Goal: Communication & Community: Connect with others

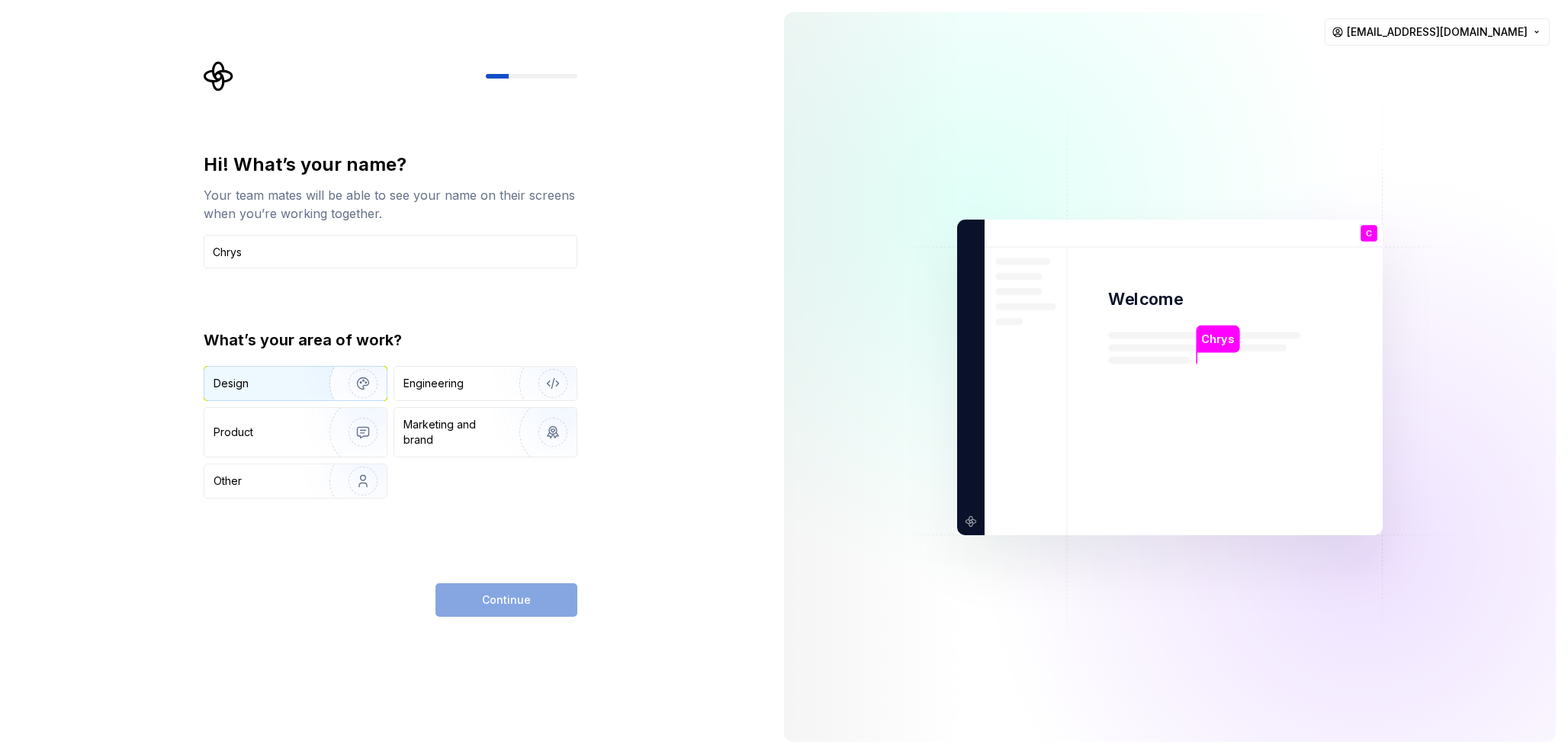
type input "Chrys"
click at [270, 379] on div "Design" at bounding box center [261, 383] width 96 height 15
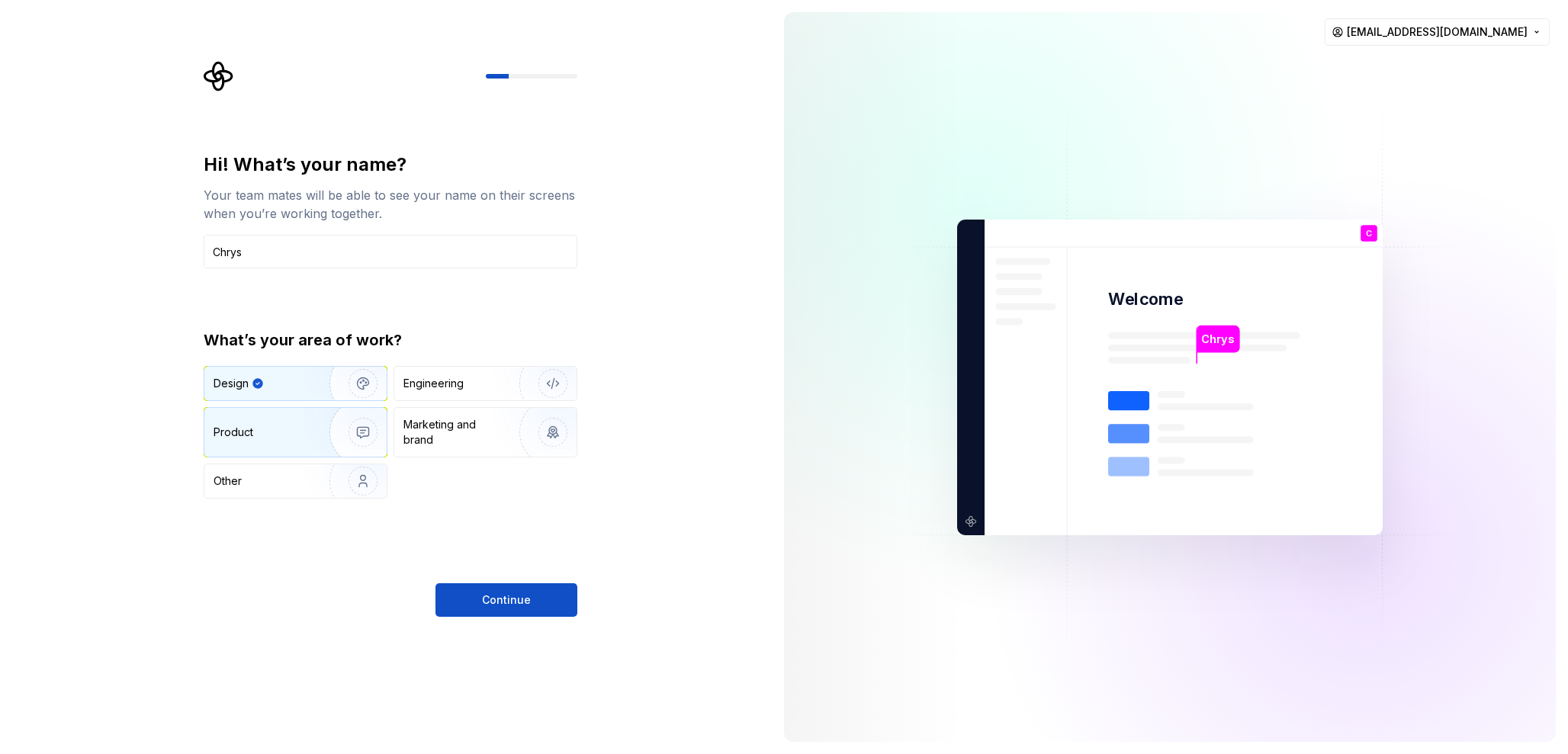
click at [262, 439] on div "Product" at bounding box center [263, 432] width 100 height 15
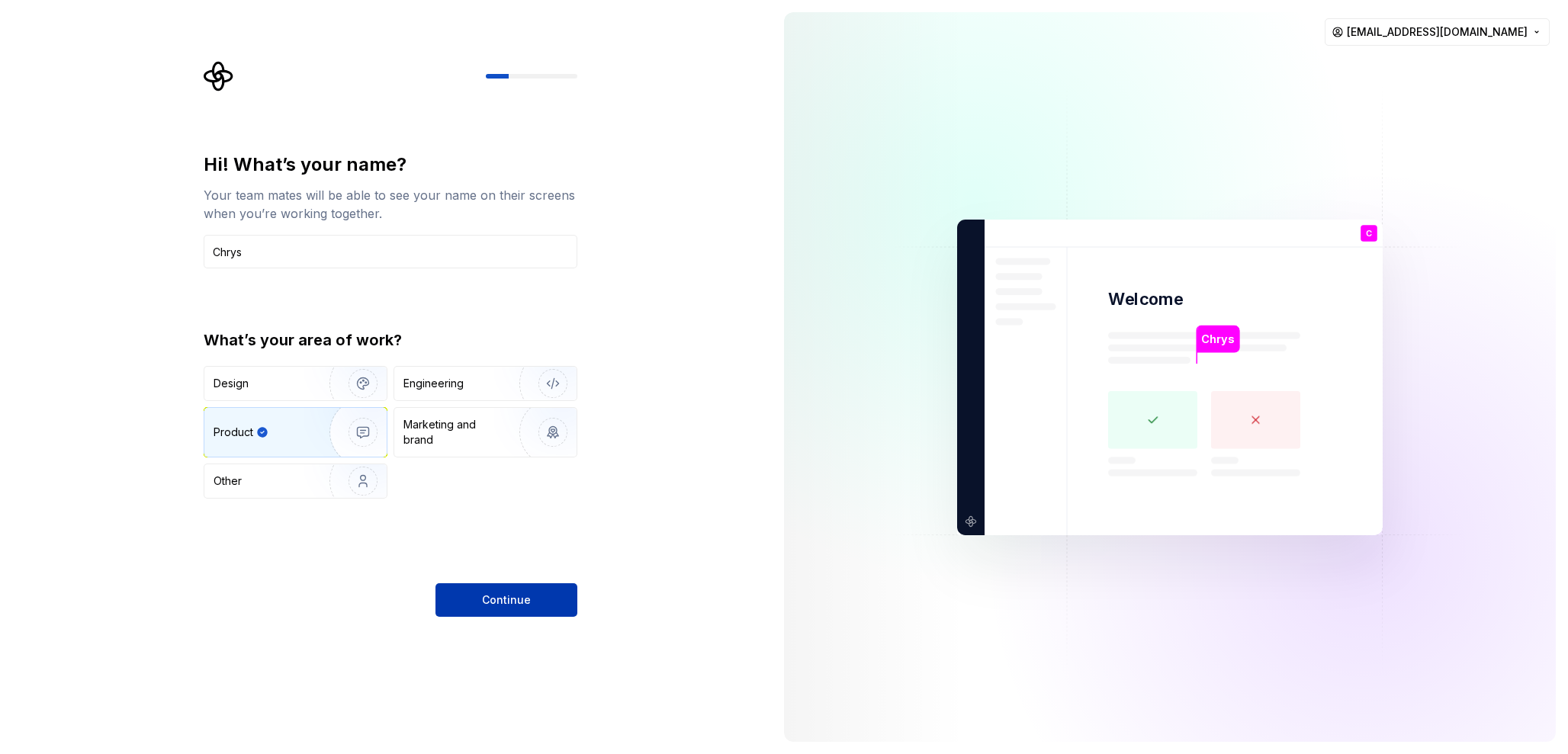
click at [515, 604] on span "Continue" at bounding box center [506, 600] width 49 height 15
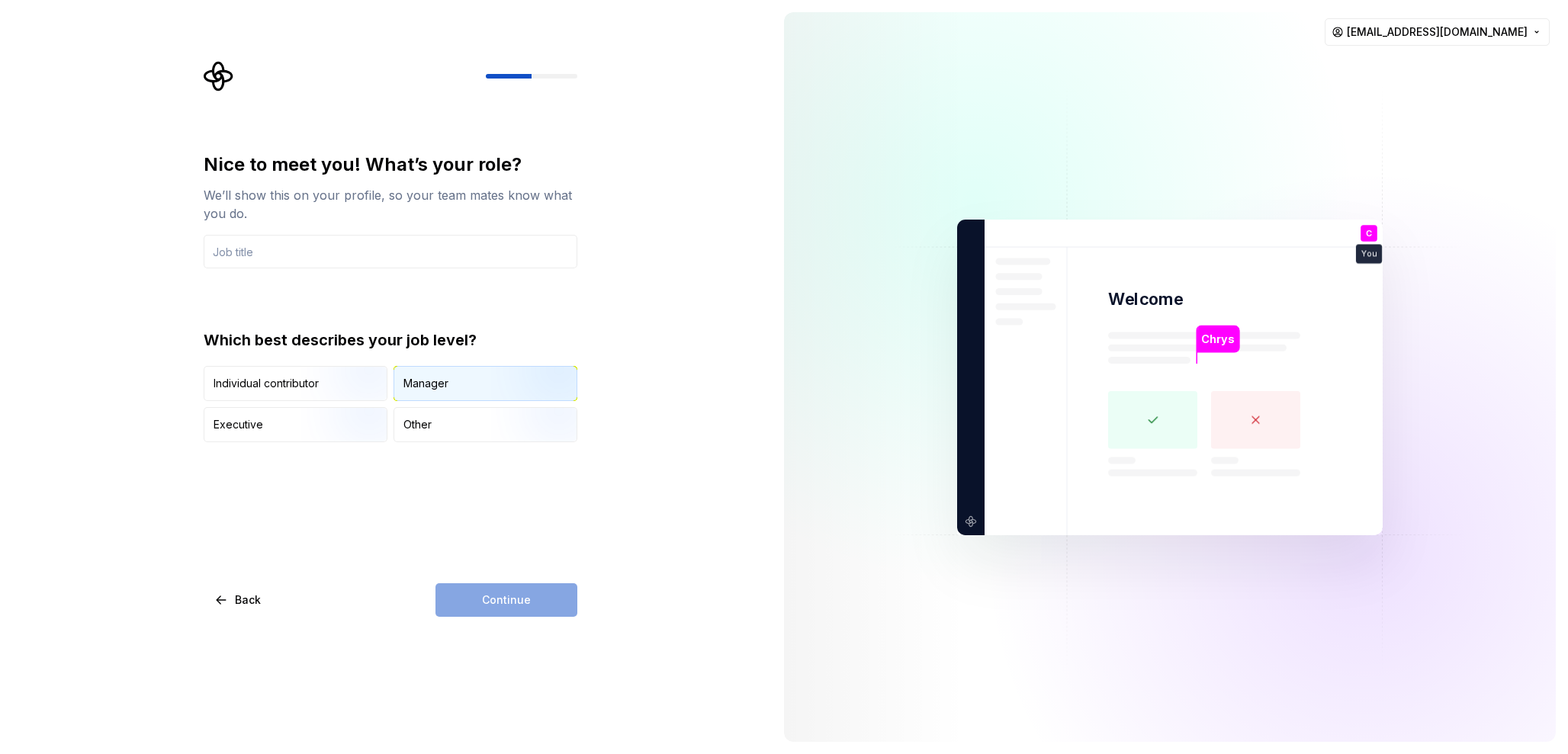
click at [484, 377] on div "Manager" at bounding box center [485, 383] width 182 height 34
click at [341, 259] on input "text" at bounding box center [391, 252] width 374 height 34
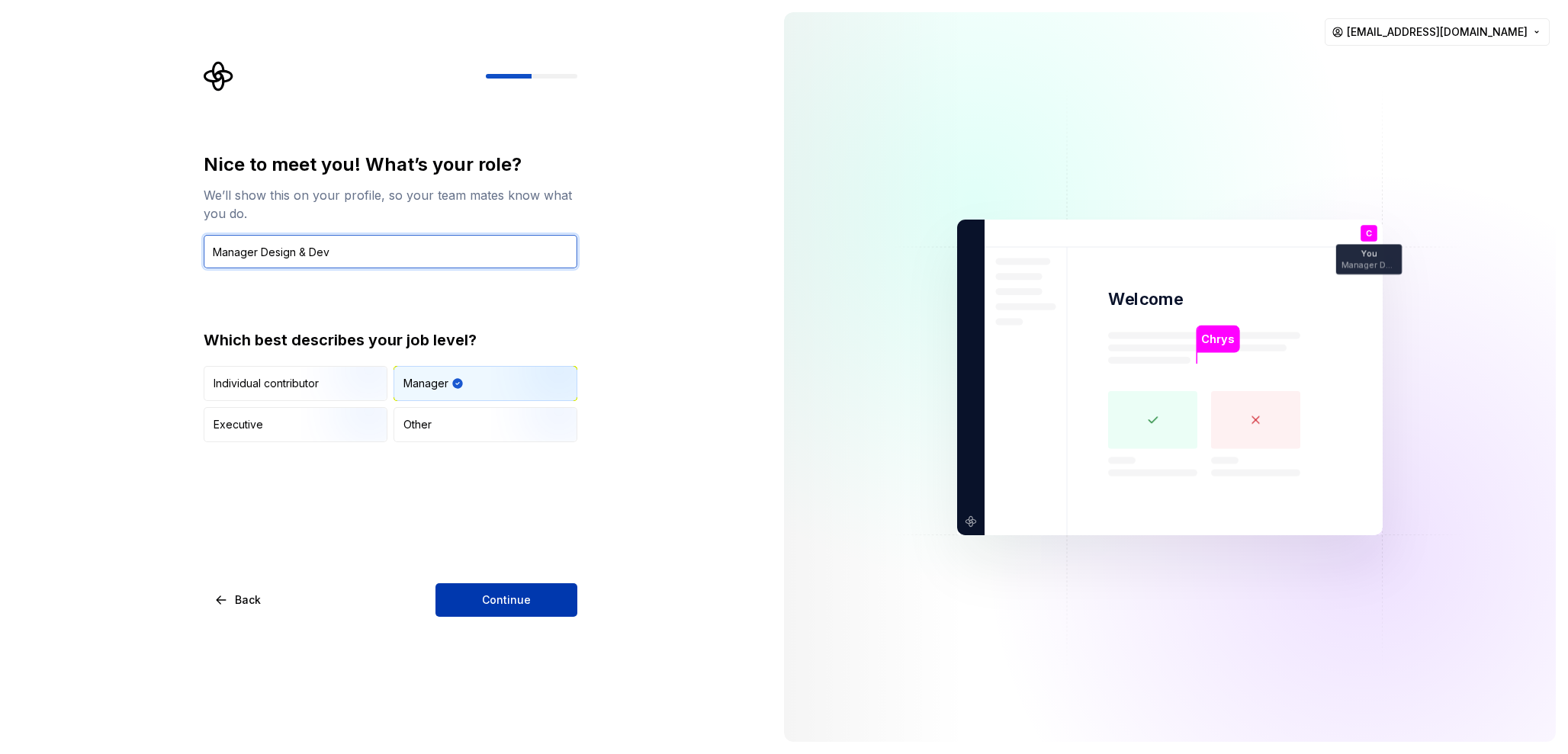
type input "Manager Design & Dev"
click at [452, 604] on button "Continue" at bounding box center [506, 601] width 142 height 34
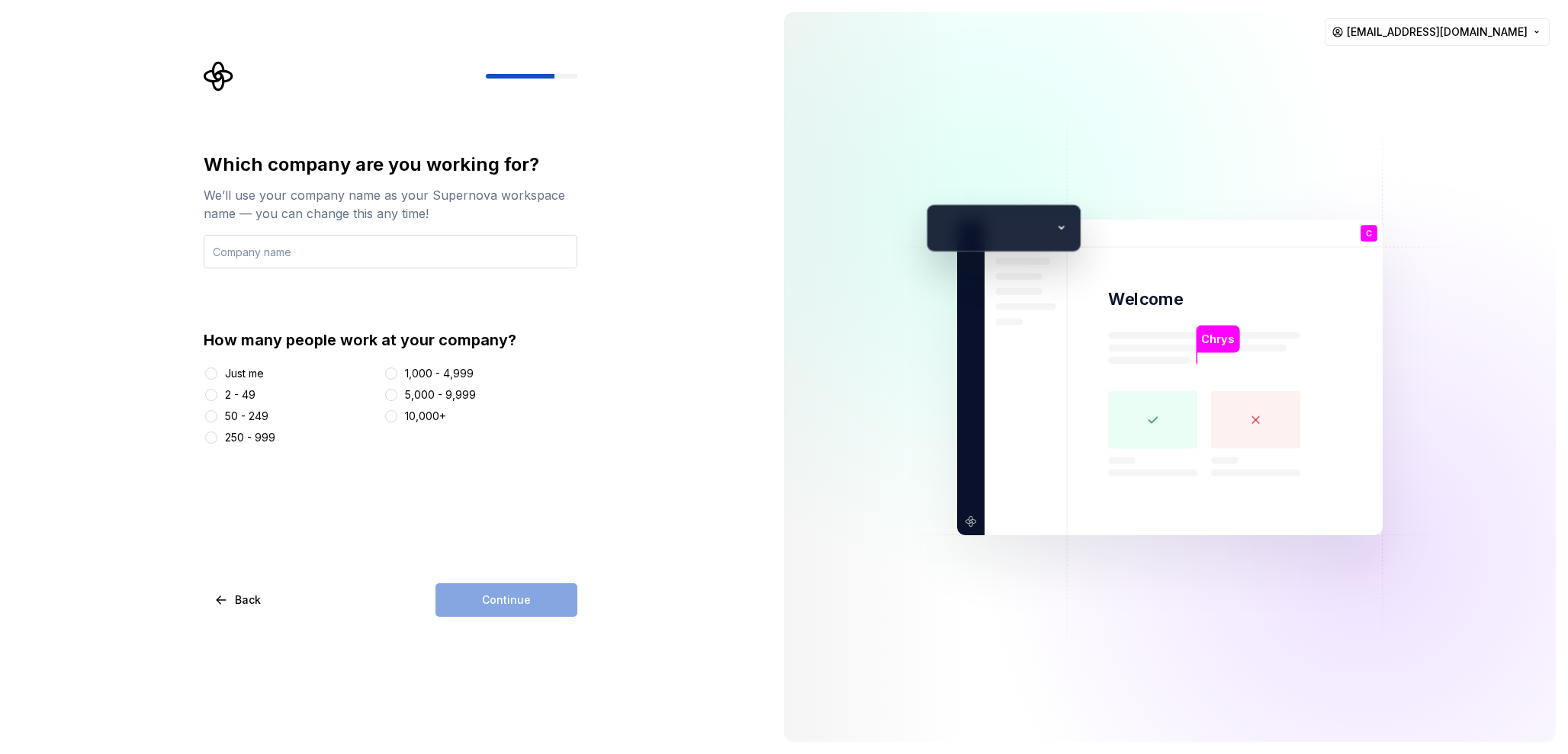
click at [377, 254] on input "text" at bounding box center [391, 252] width 374 height 34
type input "MyEDC"
click at [419, 382] on div "Just me 2 - 49 50 - 249 250 - 999 1,000 - 4,999 5,000 - 9,999 10,000+" at bounding box center [391, 406] width 374 height 79
click at [417, 372] on div "1,000 - 4,999" at bounding box center [439, 374] width 68 height 15
click at [398, 372] on button "1,000 - 4,999" at bounding box center [391, 373] width 12 height 12
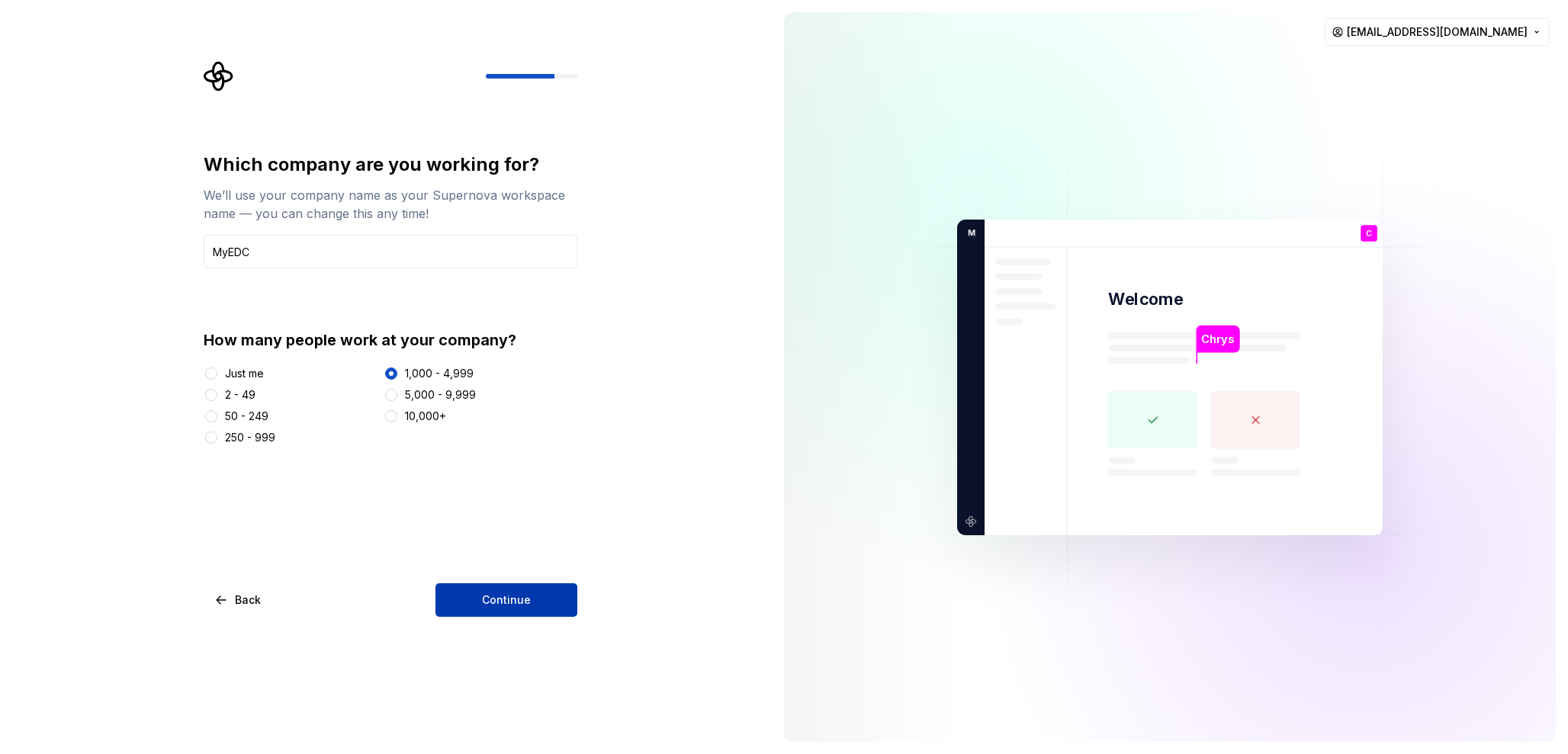
click at [513, 604] on span "Continue" at bounding box center [506, 600] width 49 height 15
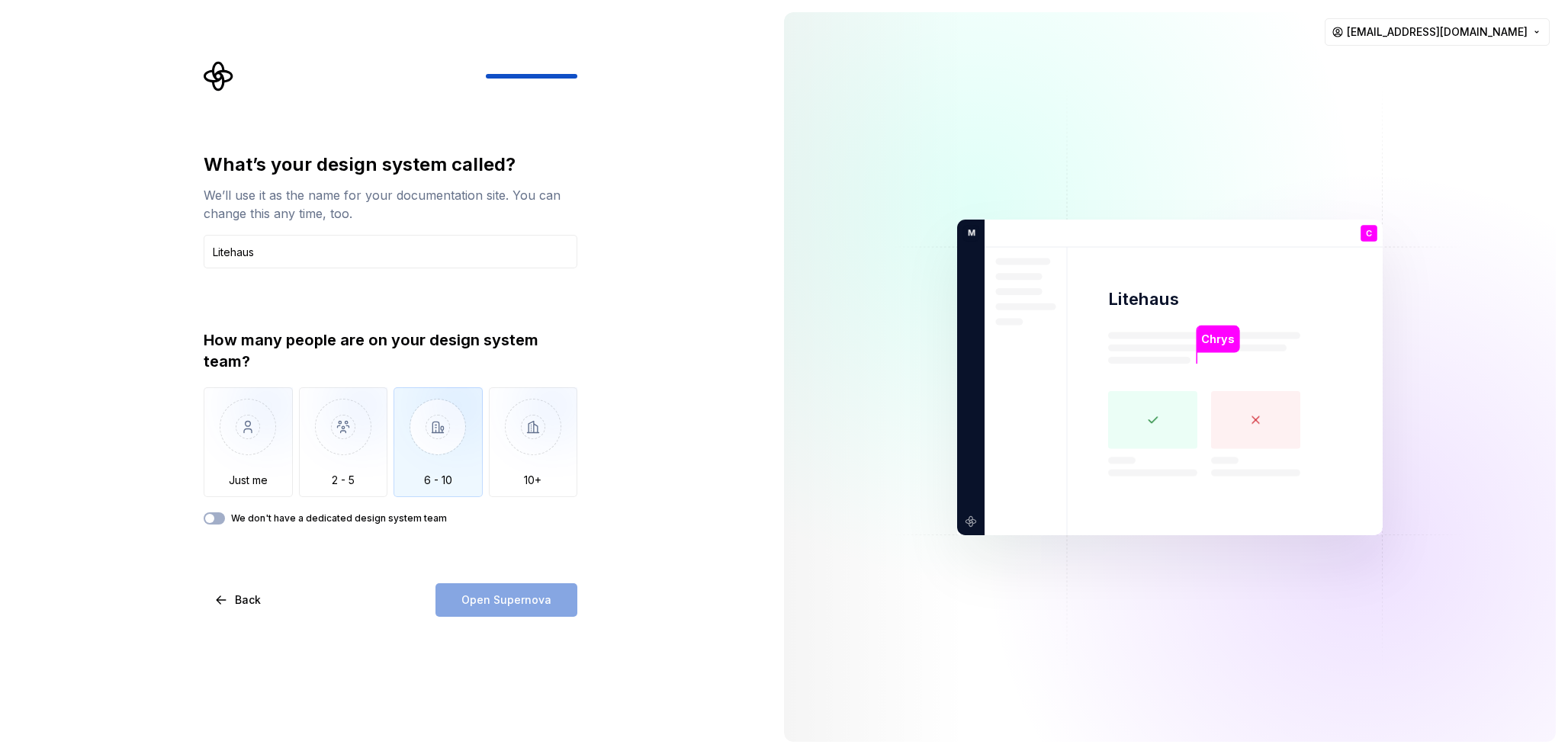
type input "Litehaus"
click at [442, 436] on img "button" at bounding box center [438, 438] width 89 height 102
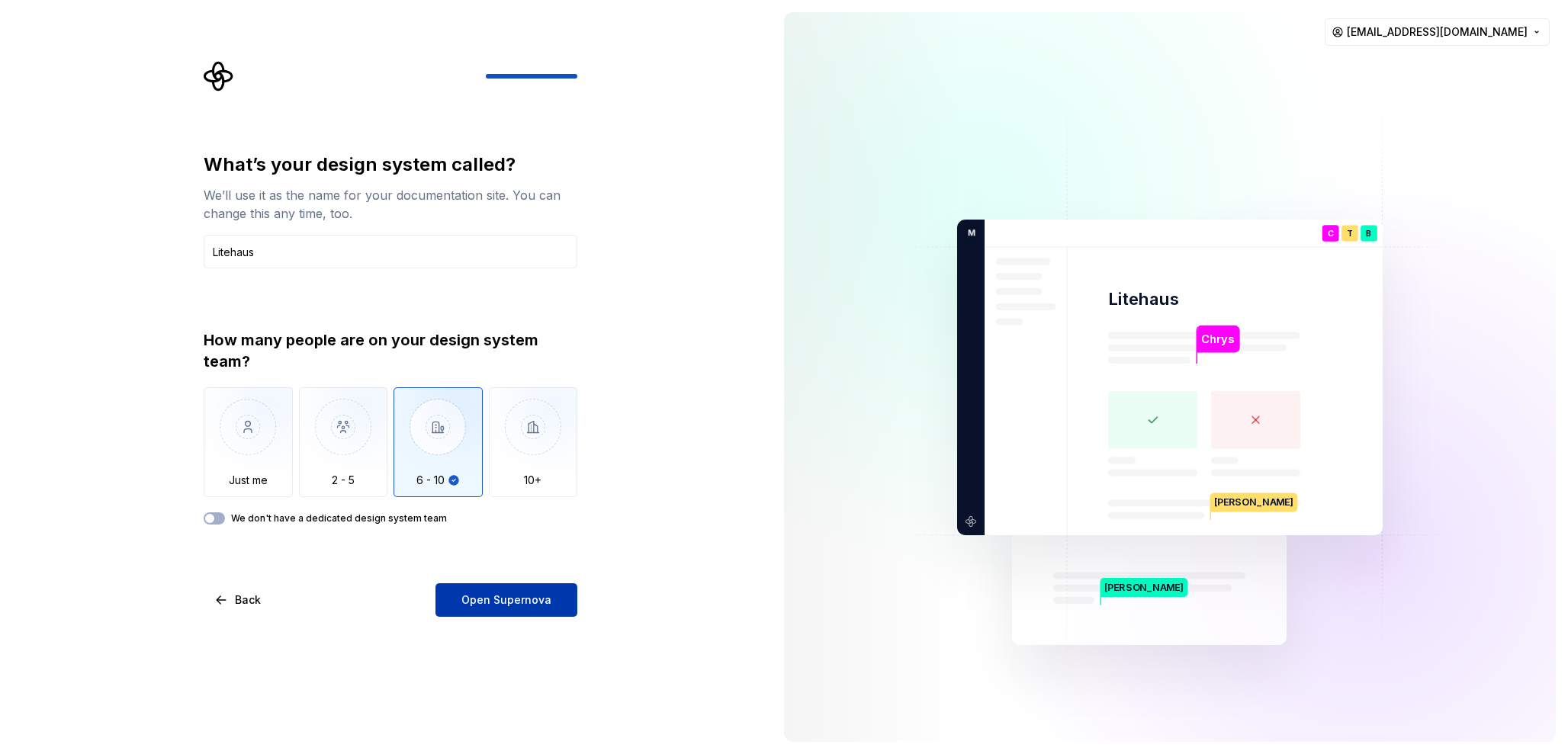
click at [530, 602] on span "Open Supernova" at bounding box center [506, 600] width 90 height 15
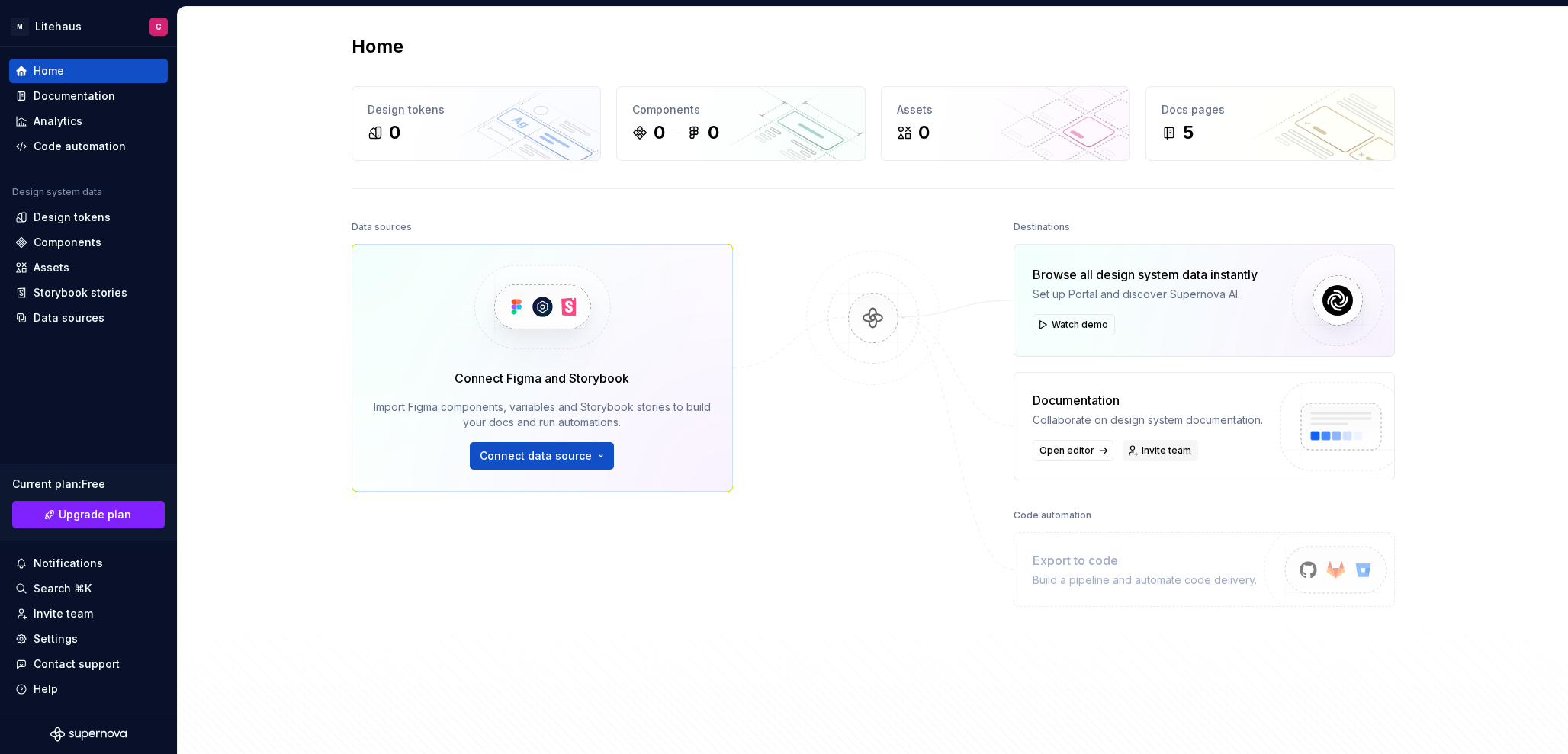
click at [1143, 452] on span "Invite team" at bounding box center [1166, 451] width 50 height 12
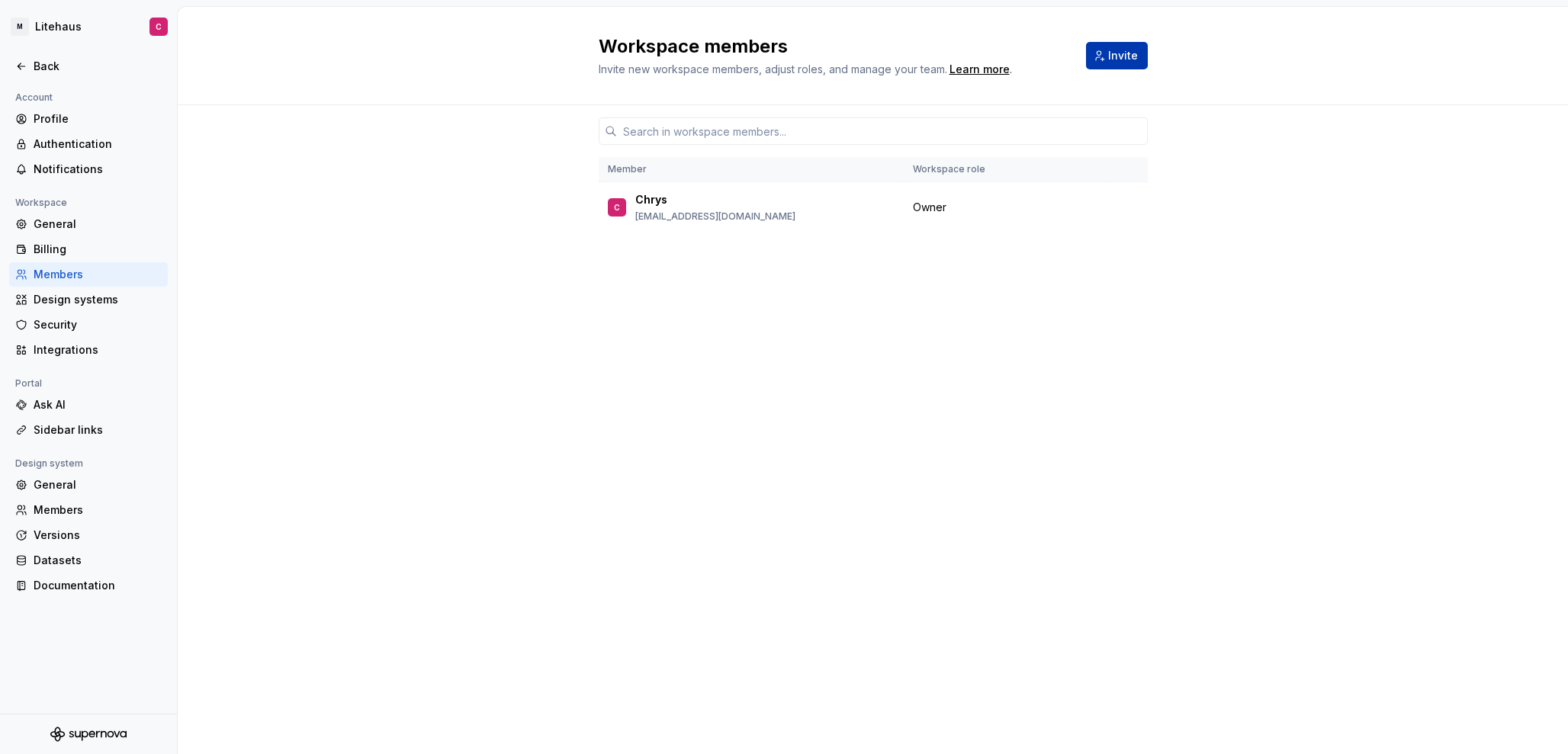
click at [1116, 59] on span "Invite" at bounding box center [1122, 56] width 29 height 15
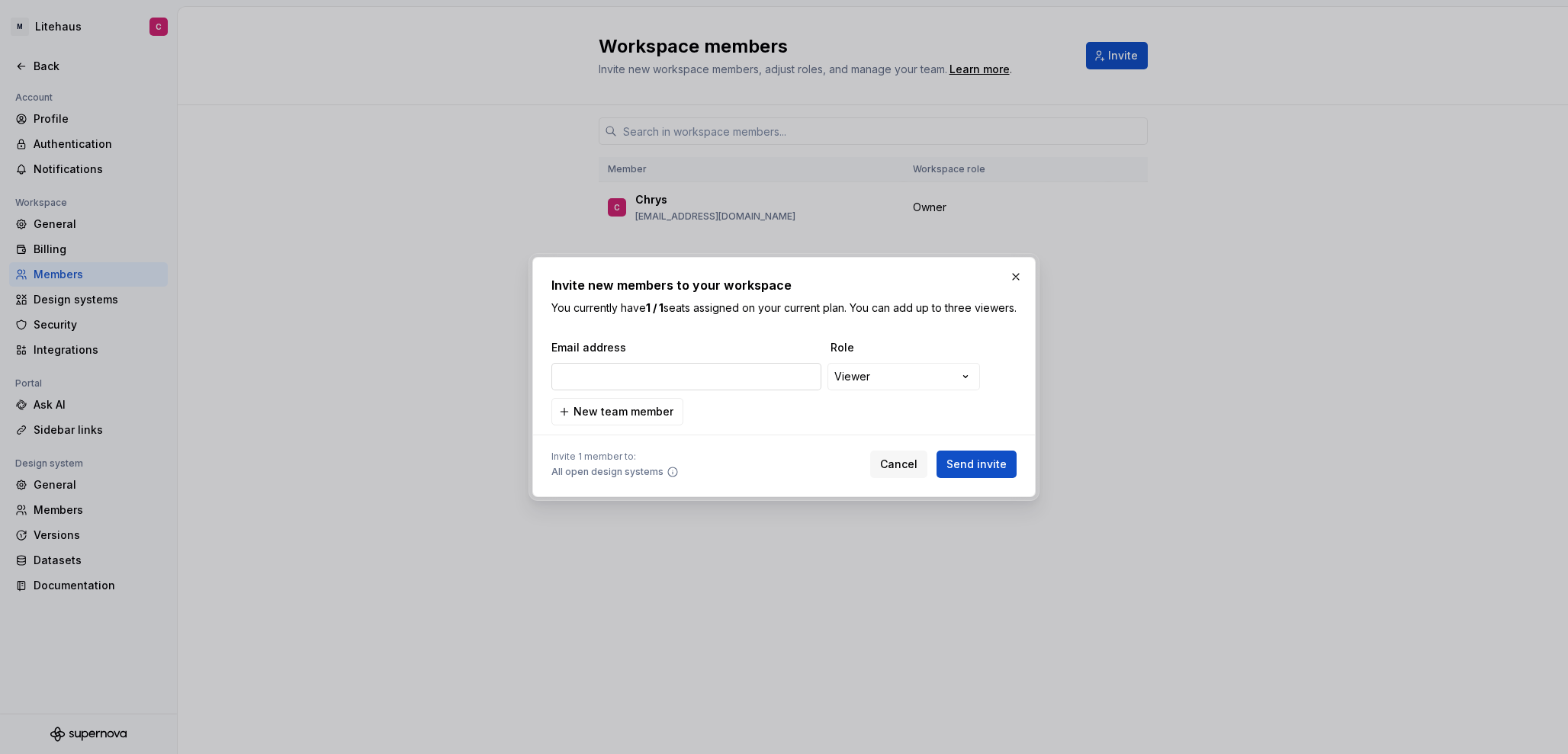
click at [705, 390] on input "email" at bounding box center [687, 377] width 270 height 28
type input "[EMAIL_ADDRESS][DOMAIN_NAME]"
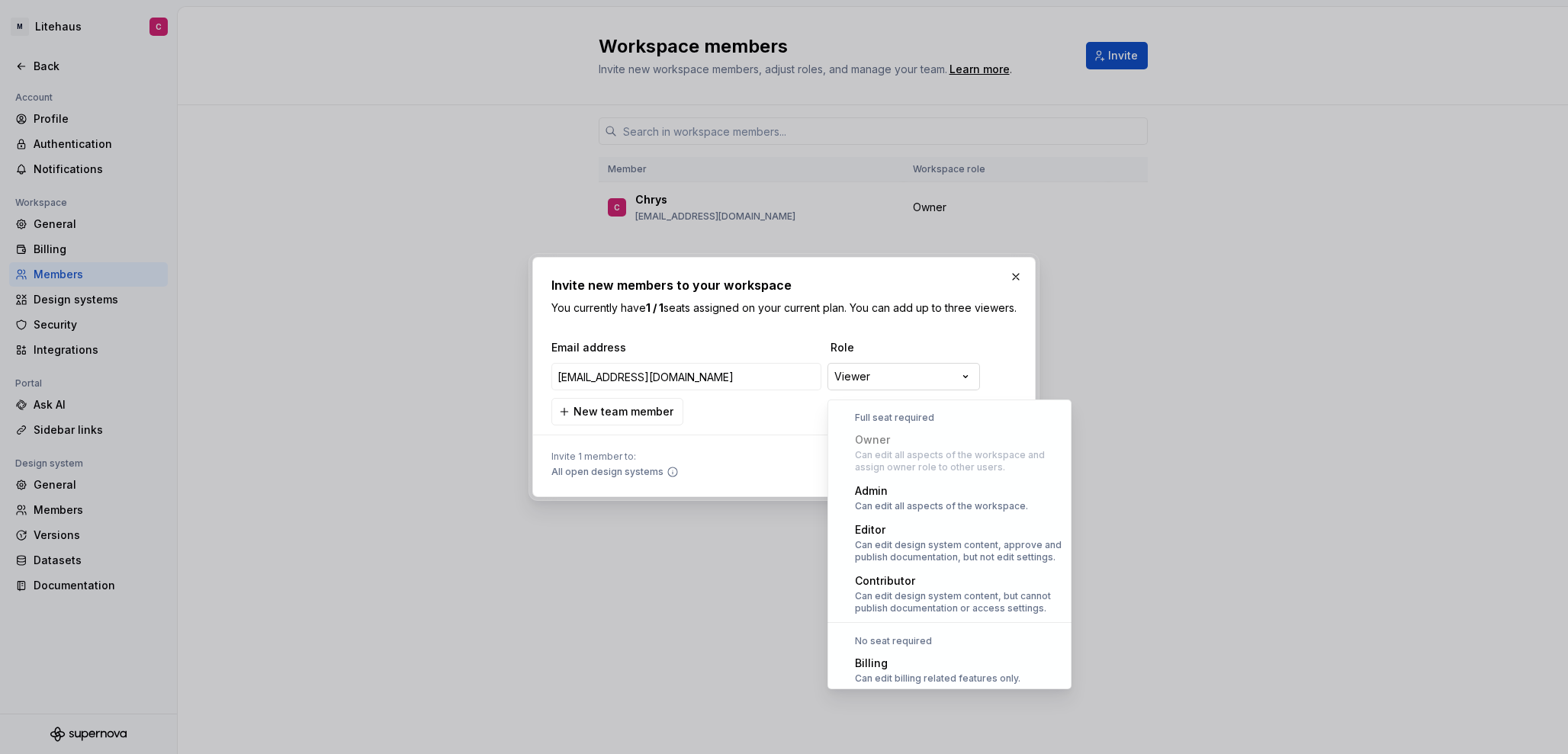
click at [873, 381] on div "**********" at bounding box center [784, 377] width 1568 height 754
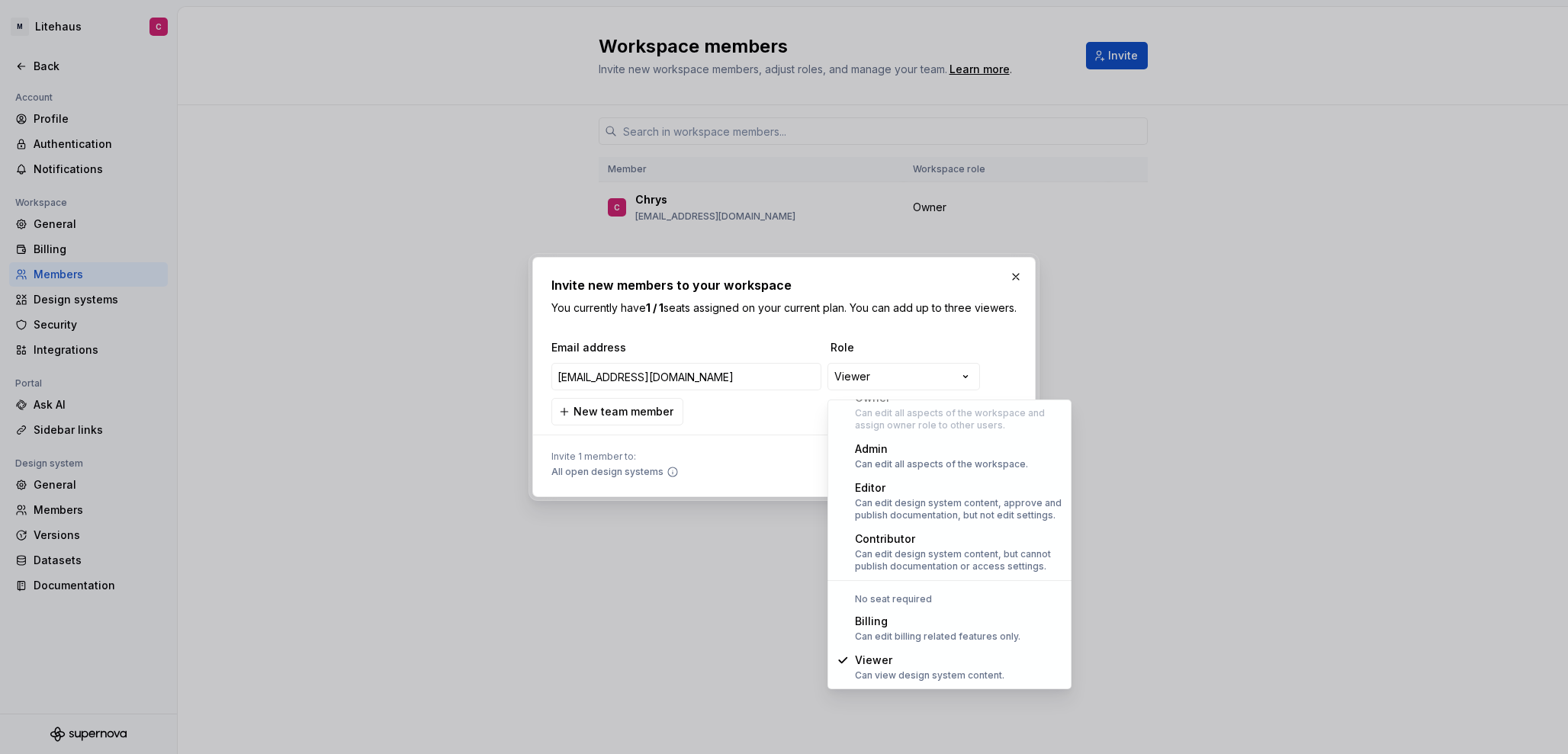
select select "**********"
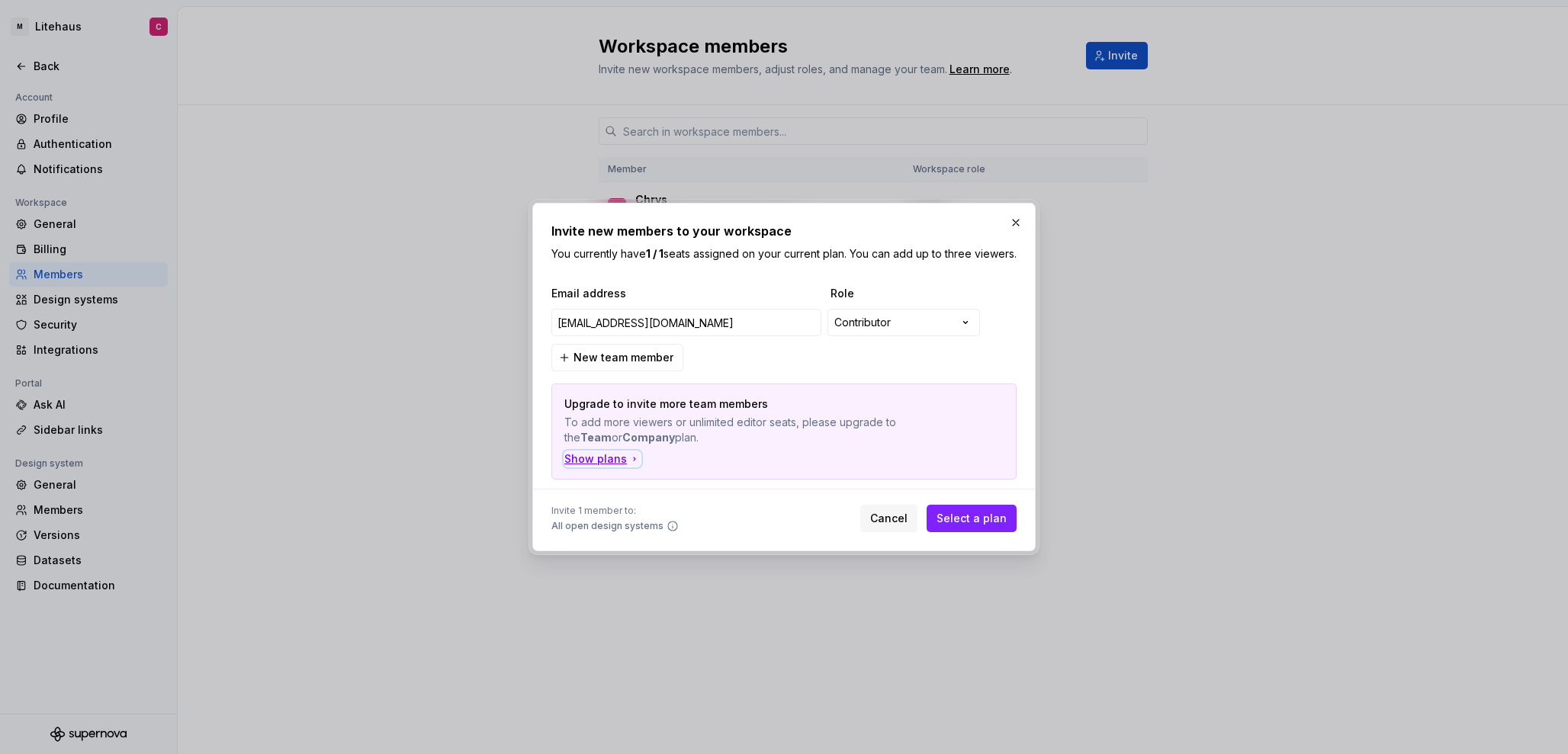
click at [615, 467] on div "Show plans" at bounding box center [602, 459] width 77 height 15
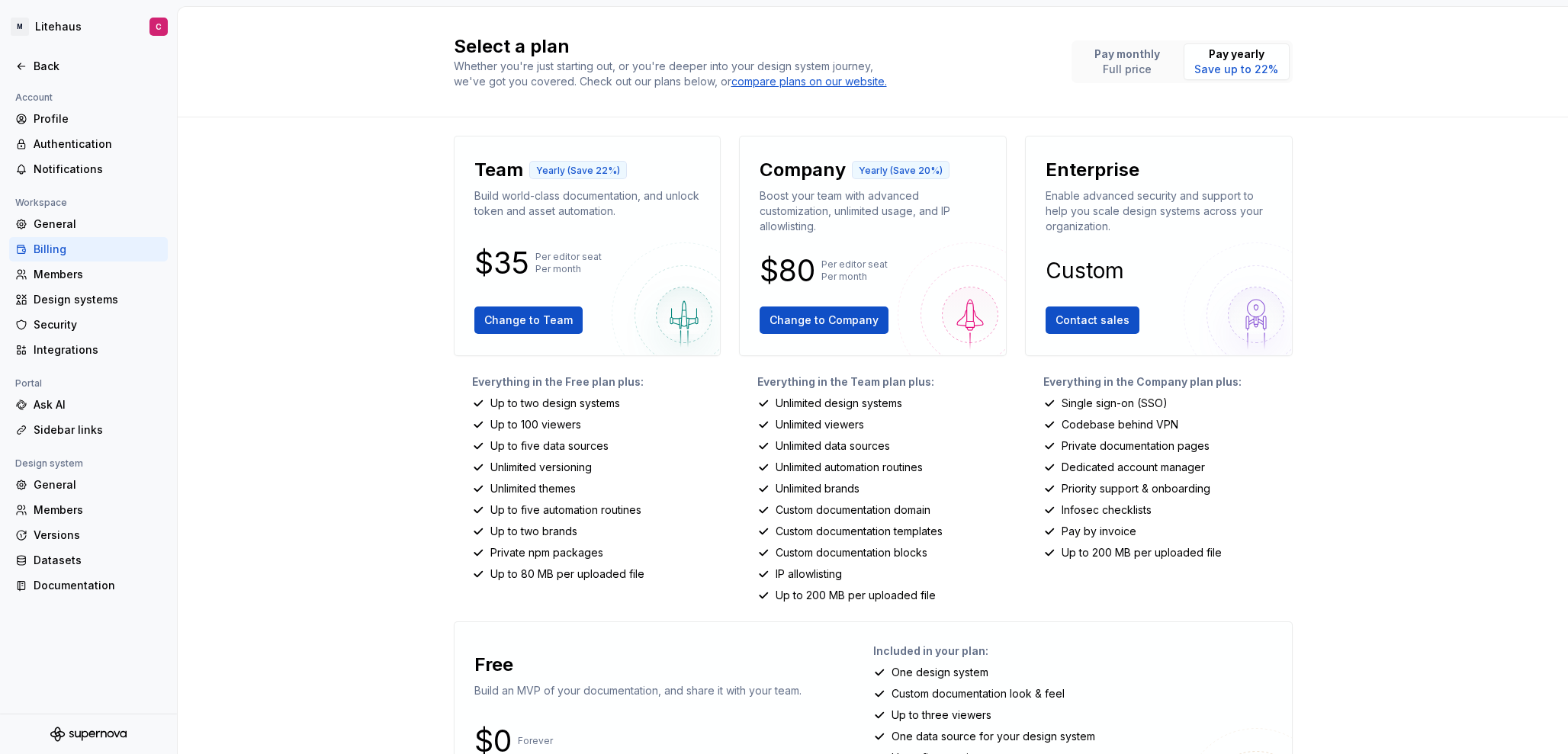
scroll to position [112, 0]
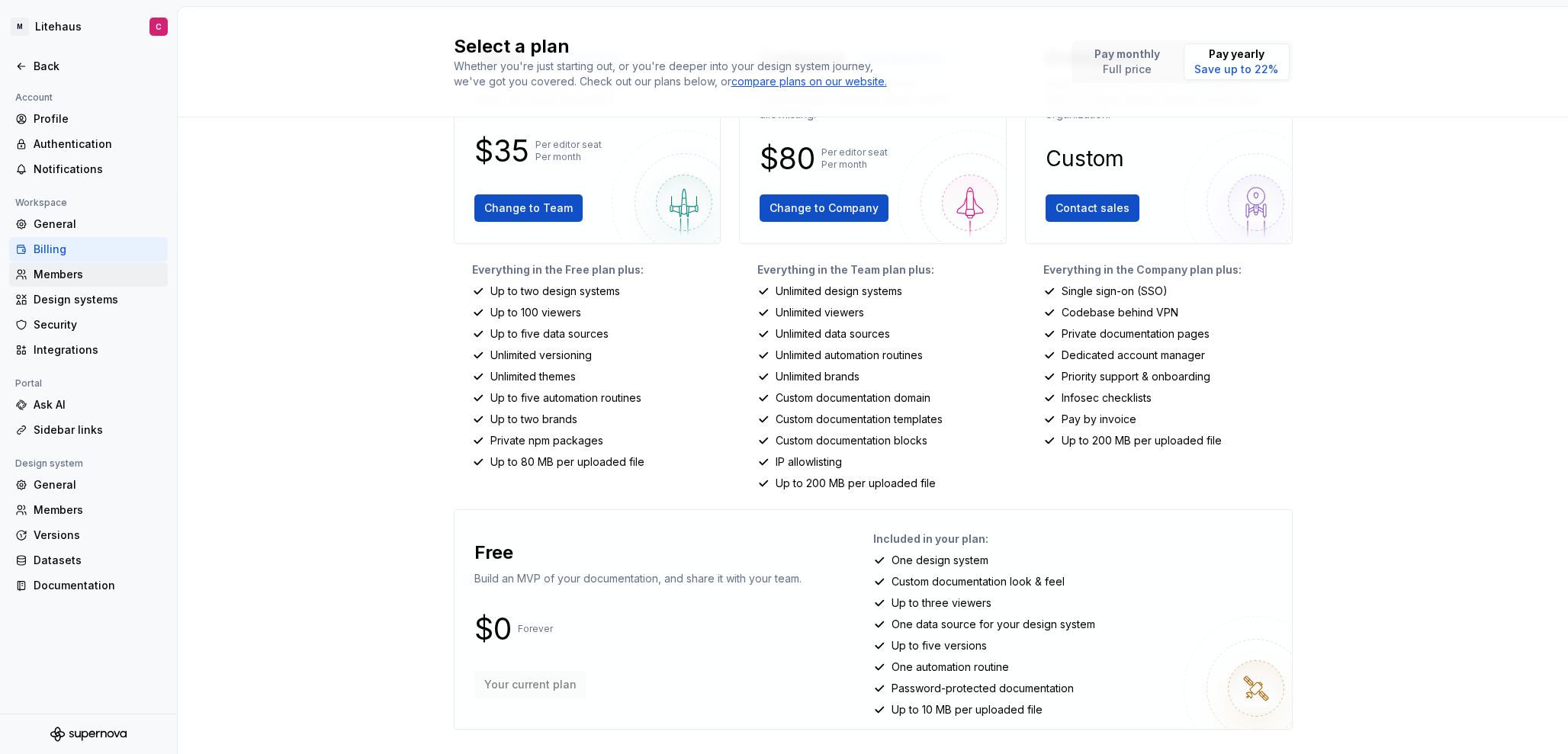
click at [62, 270] on div "Members" at bounding box center [98, 275] width 128 height 15
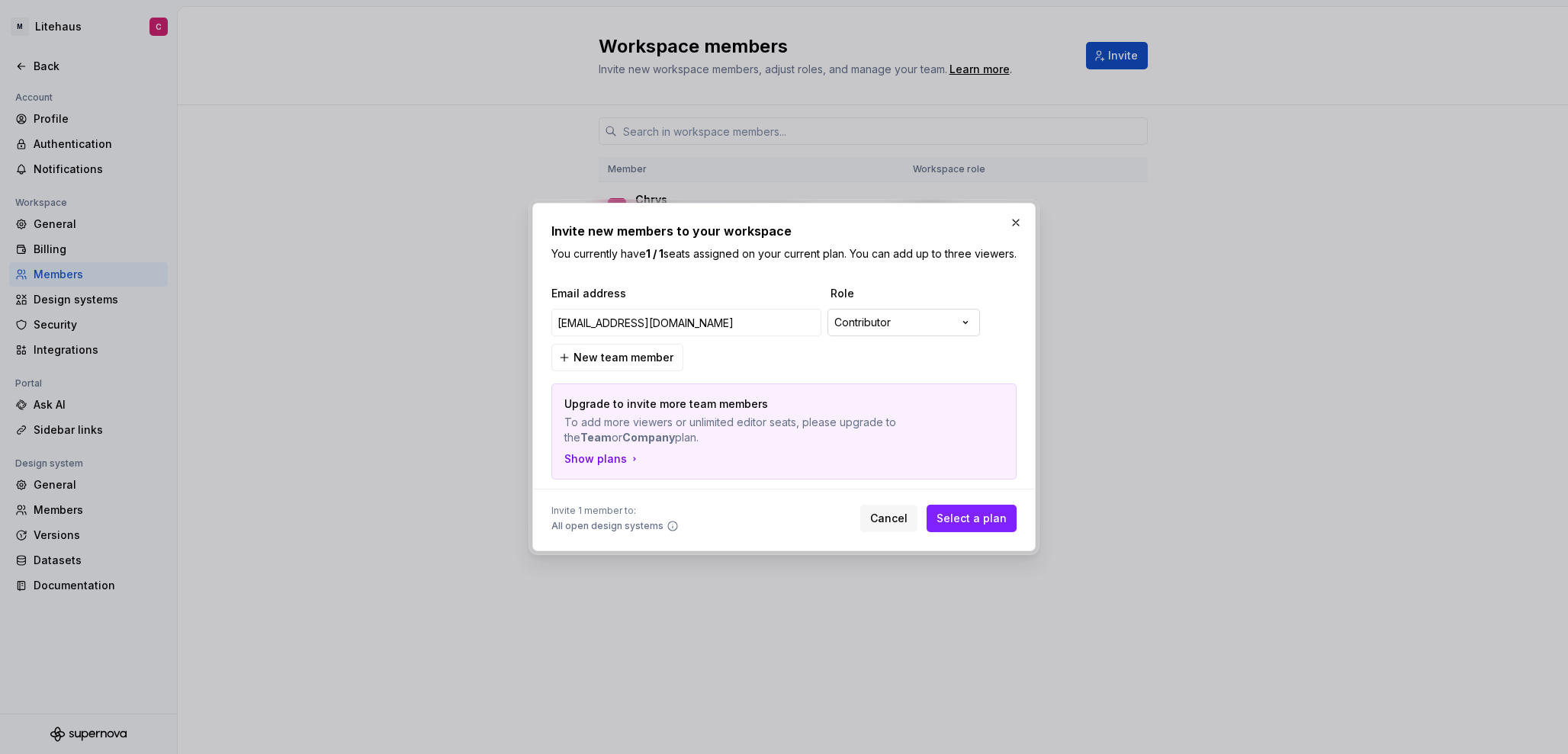
click at [918, 318] on div "**********" at bounding box center [784, 377] width 1568 height 754
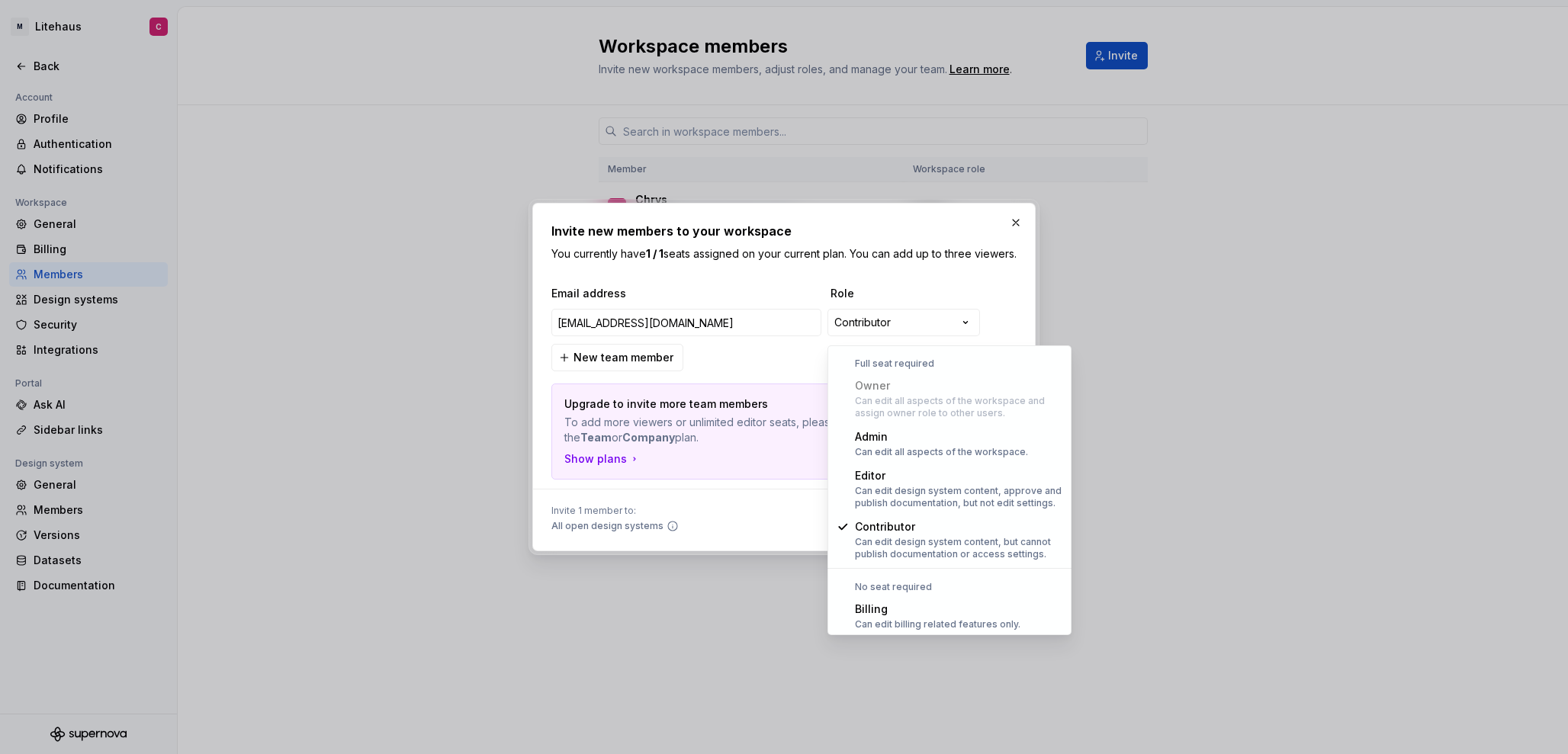
click at [827, 353] on div "Full seat required Owner Can edit all aspects of the workspace and assign owner…" at bounding box center [950, 490] width 244 height 290
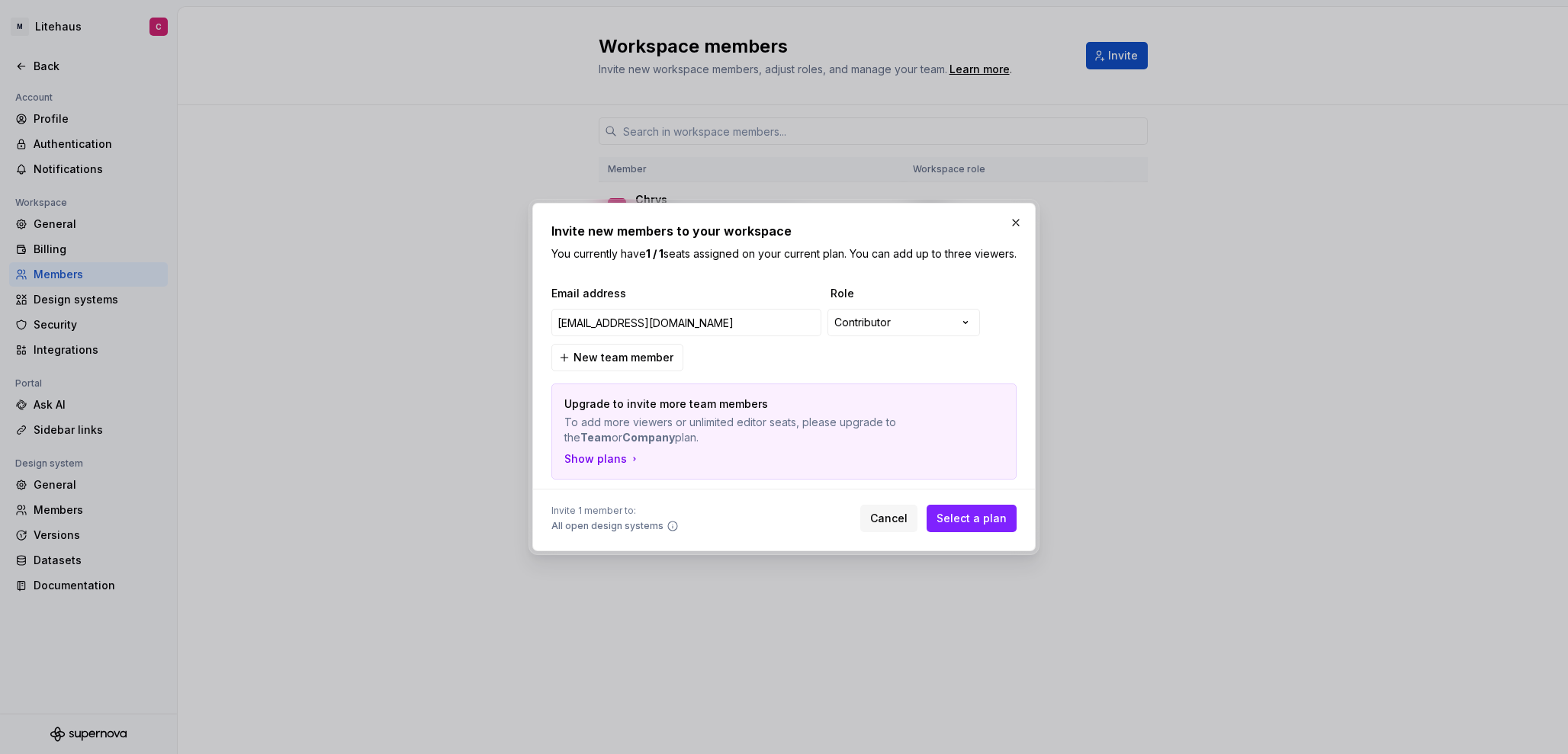
click at [845, 328] on div "**********" at bounding box center [784, 377] width 1568 height 754
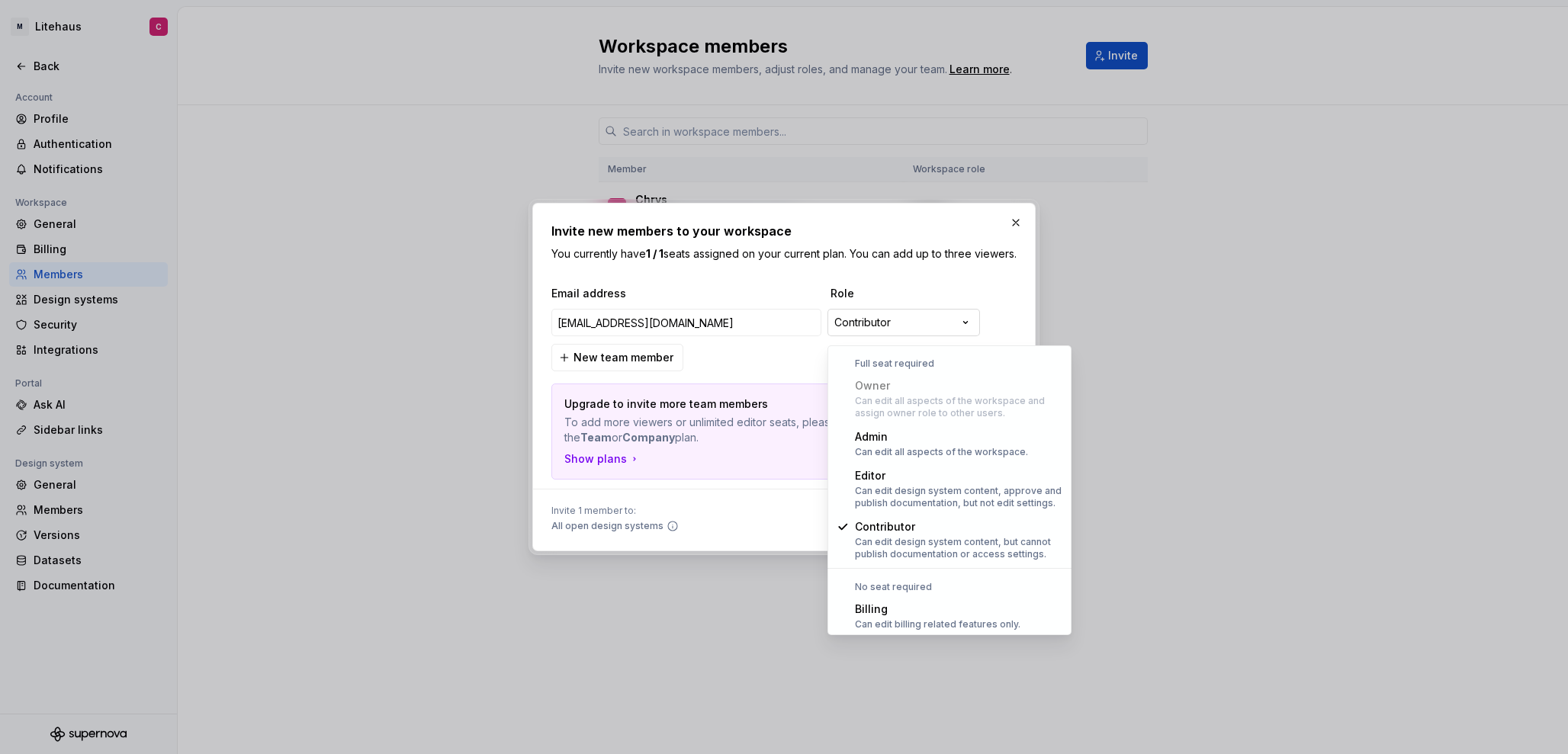
click at [843, 329] on div "**********" at bounding box center [784, 377] width 1568 height 754
click at [823, 337] on div "**********" at bounding box center [784, 377] width 1568 height 754
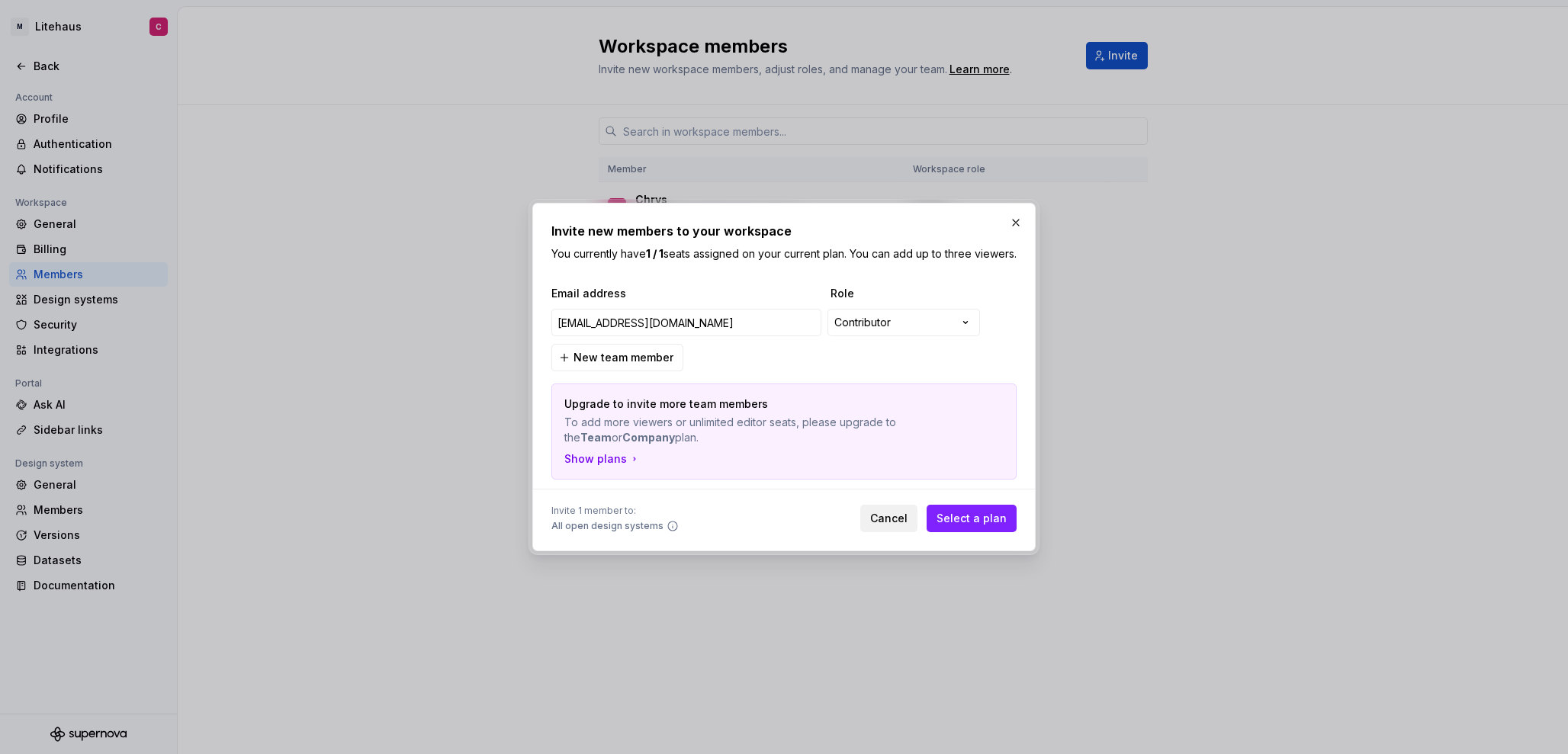
click at [906, 522] on span "Cancel" at bounding box center [889, 519] width 37 height 15
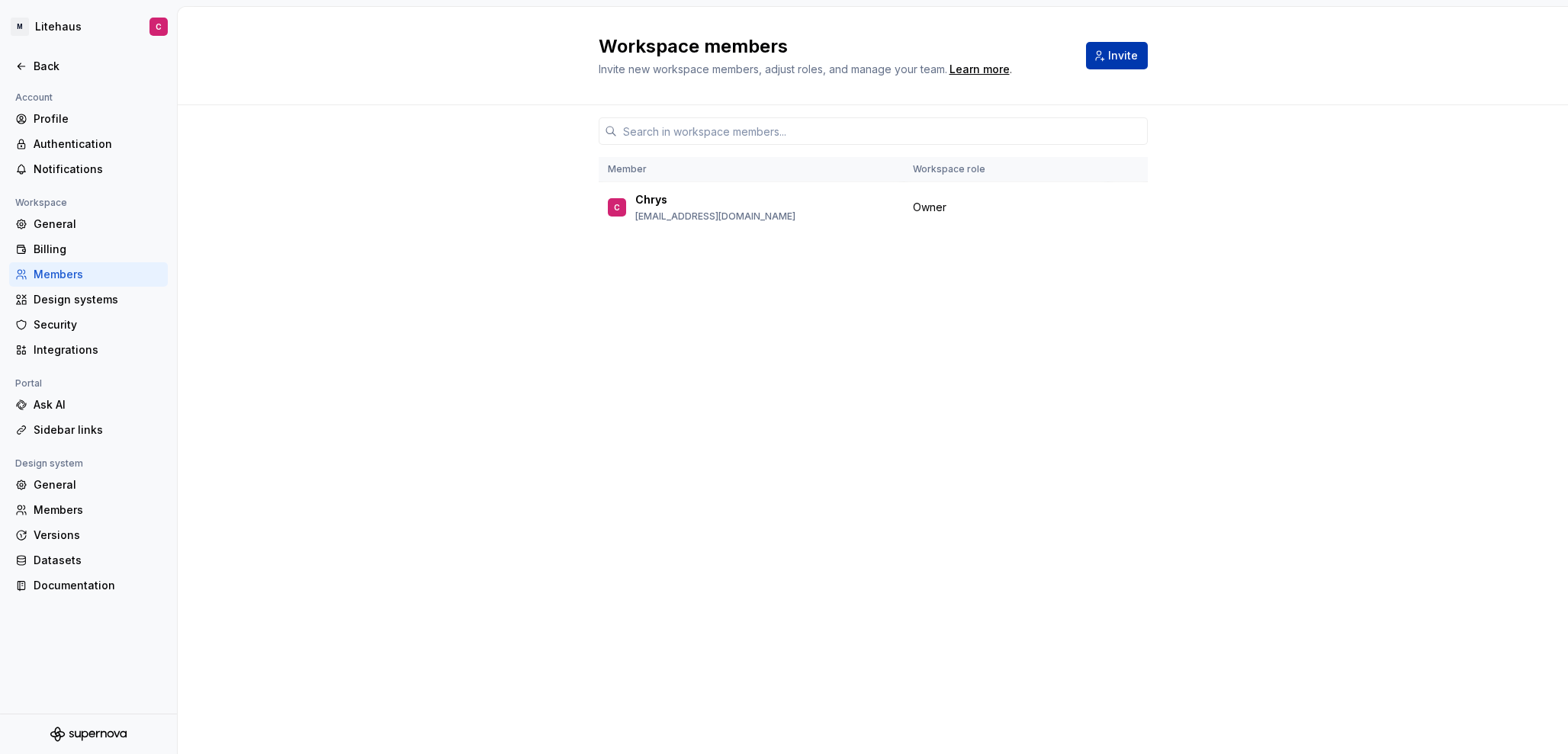
click at [1128, 61] on span "Invite" at bounding box center [1122, 56] width 29 height 15
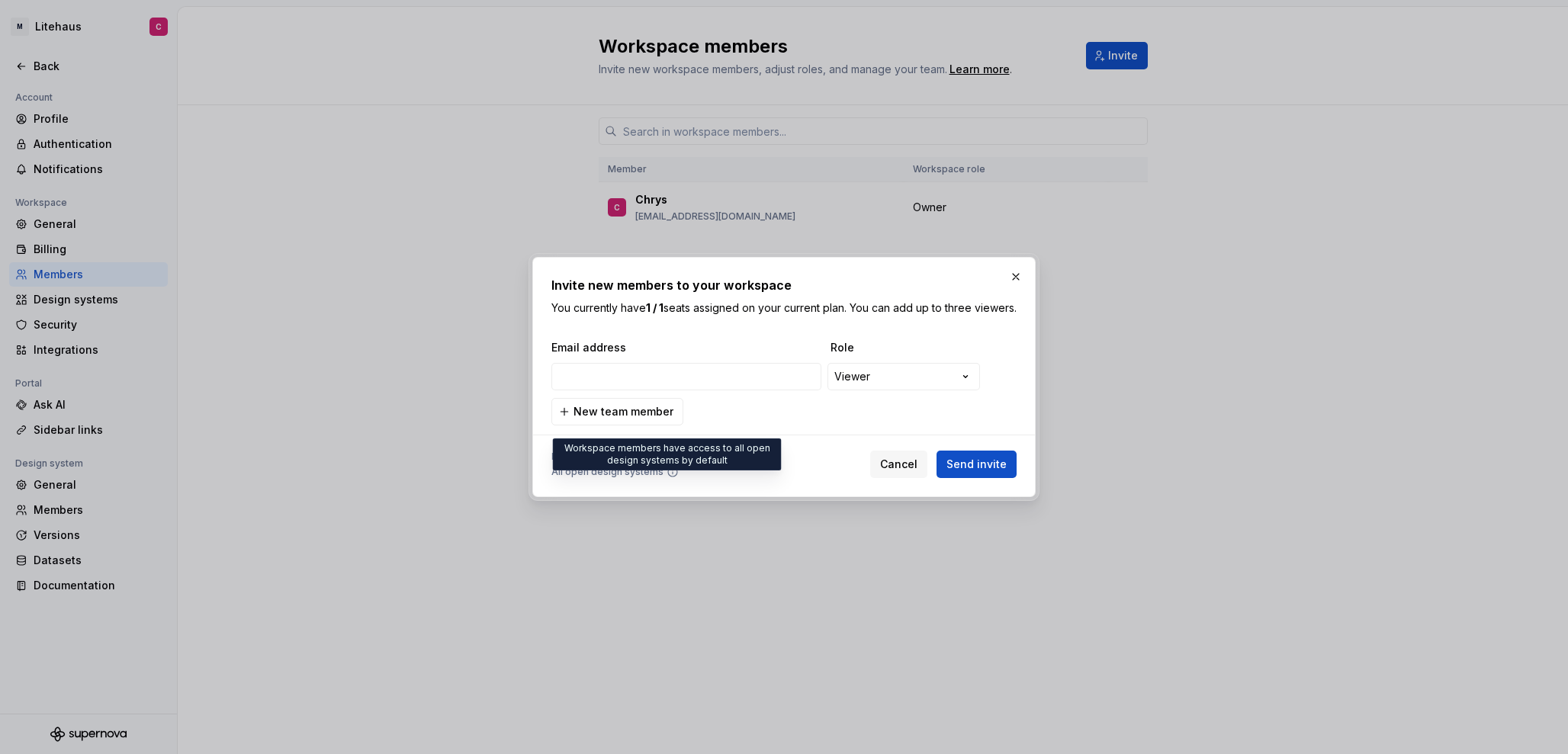
click at [667, 479] on icon at bounding box center [672, 472] width 12 height 12
click at [611, 479] on span "All open design systems" at bounding box center [607, 472] width 112 height 12
click at [678, 390] on input "email" at bounding box center [687, 377] width 270 height 28
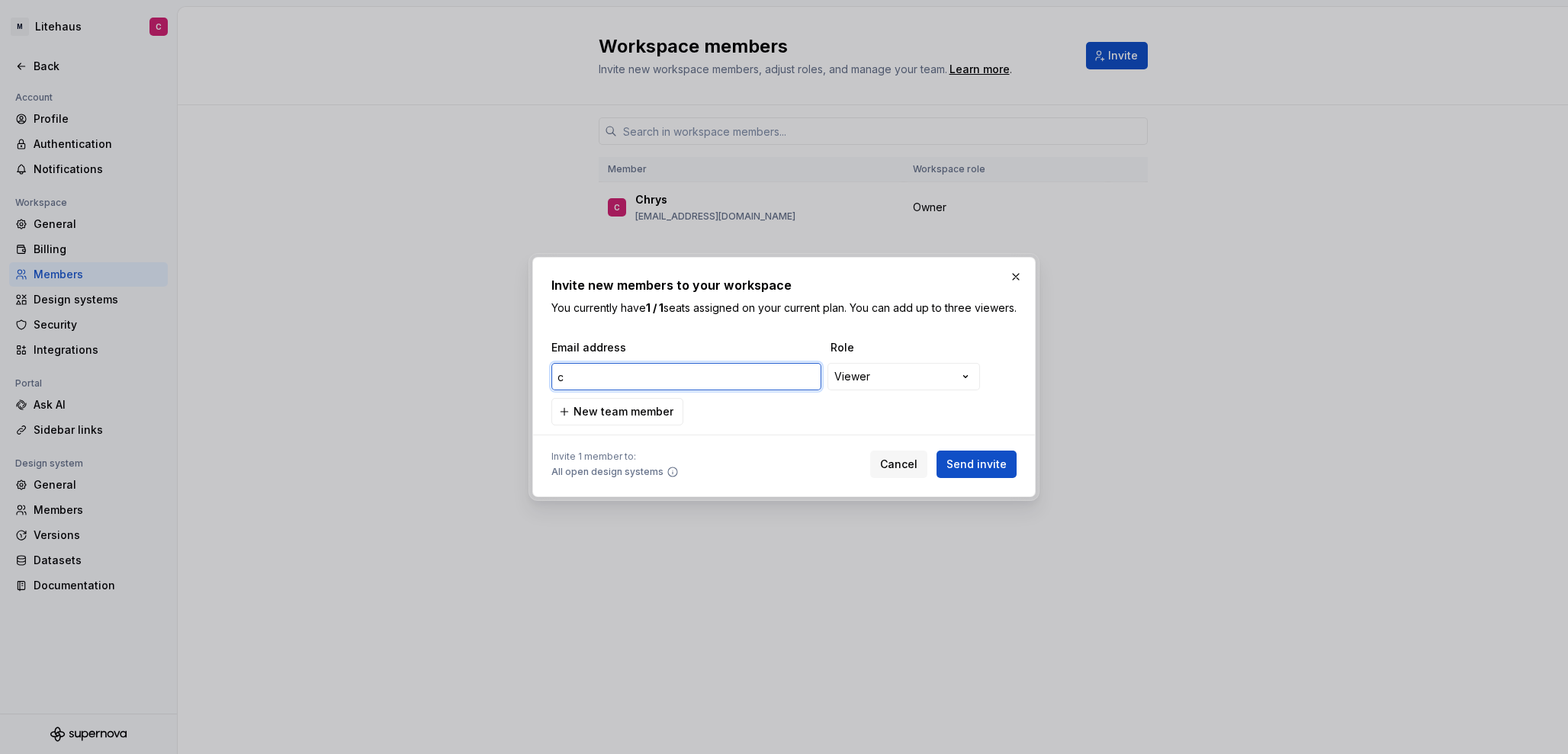
type input "c"
type input "[EMAIL_ADDRESS][DOMAIN_NAME]"
click at [976, 472] on span "Send invite" at bounding box center [977, 464] width 61 height 15
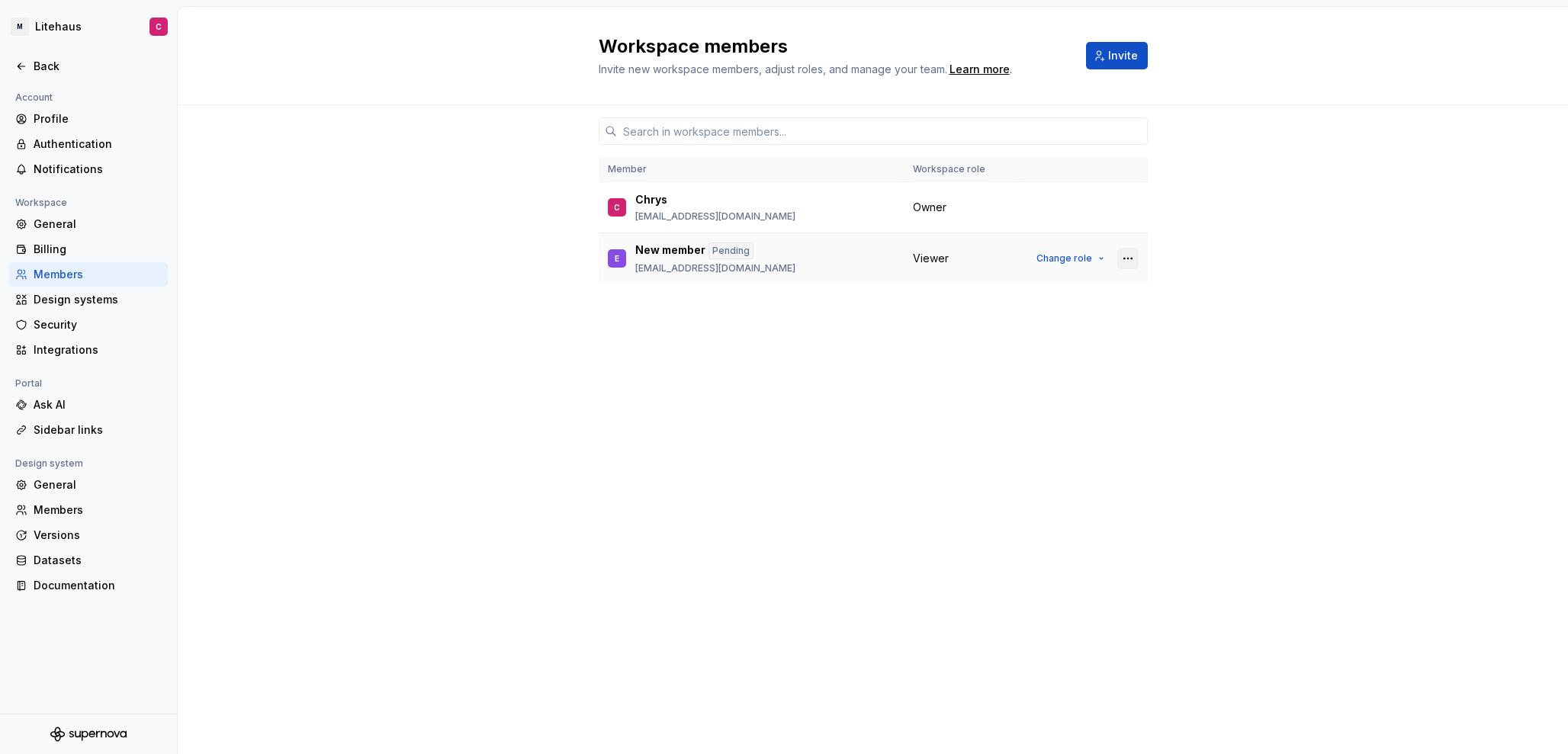
click at [1125, 259] on button "button" at bounding box center [1127, 258] width 21 height 21
click at [1101, 60] on button "Invite" at bounding box center [1116, 56] width 62 height 28
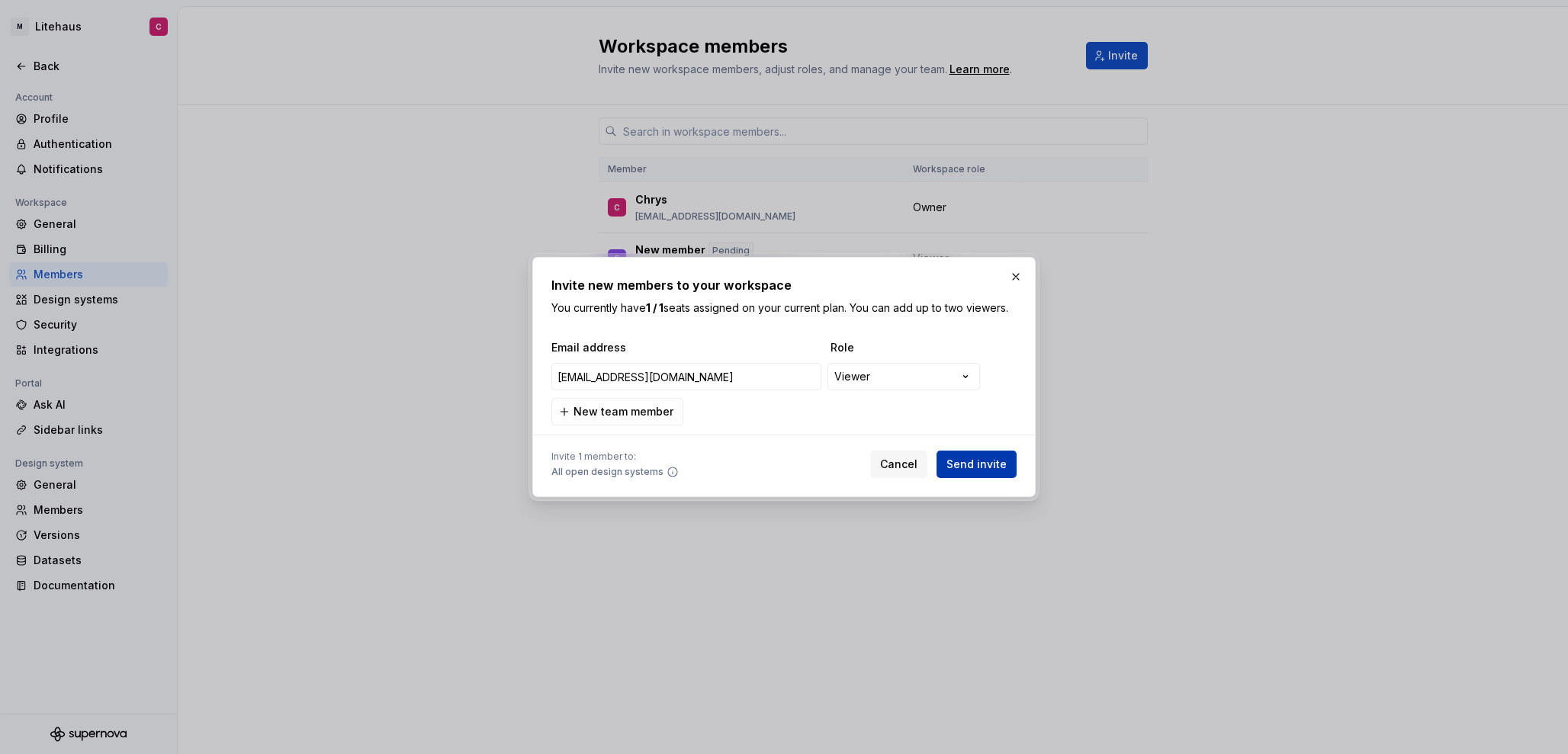
type input "[EMAIL_ADDRESS][DOMAIN_NAME]"
click at [978, 470] on span "Send invite" at bounding box center [977, 464] width 61 height 15
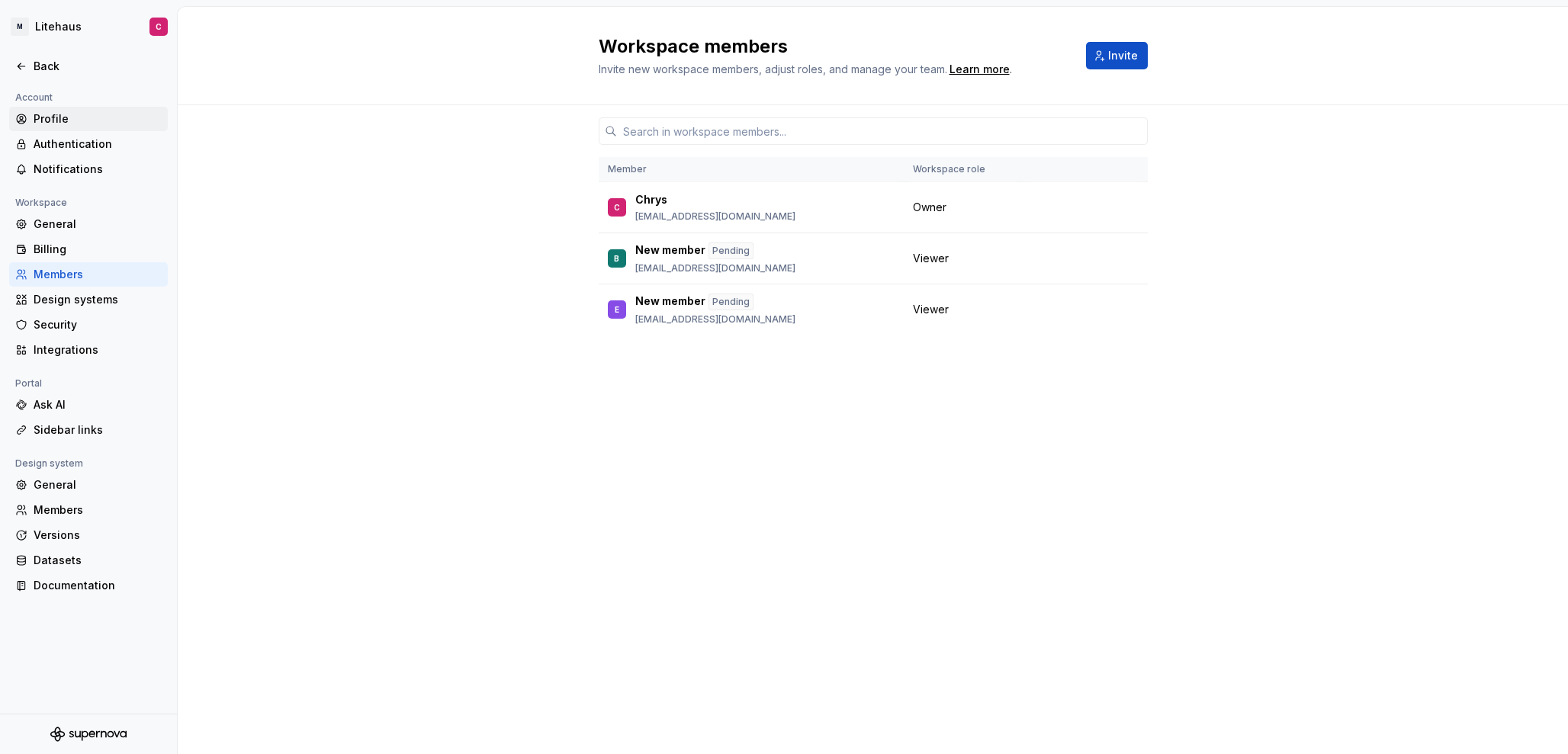
click at [35, 120] on div "Profile" at bounding box center [98, 119] width 128 height 15
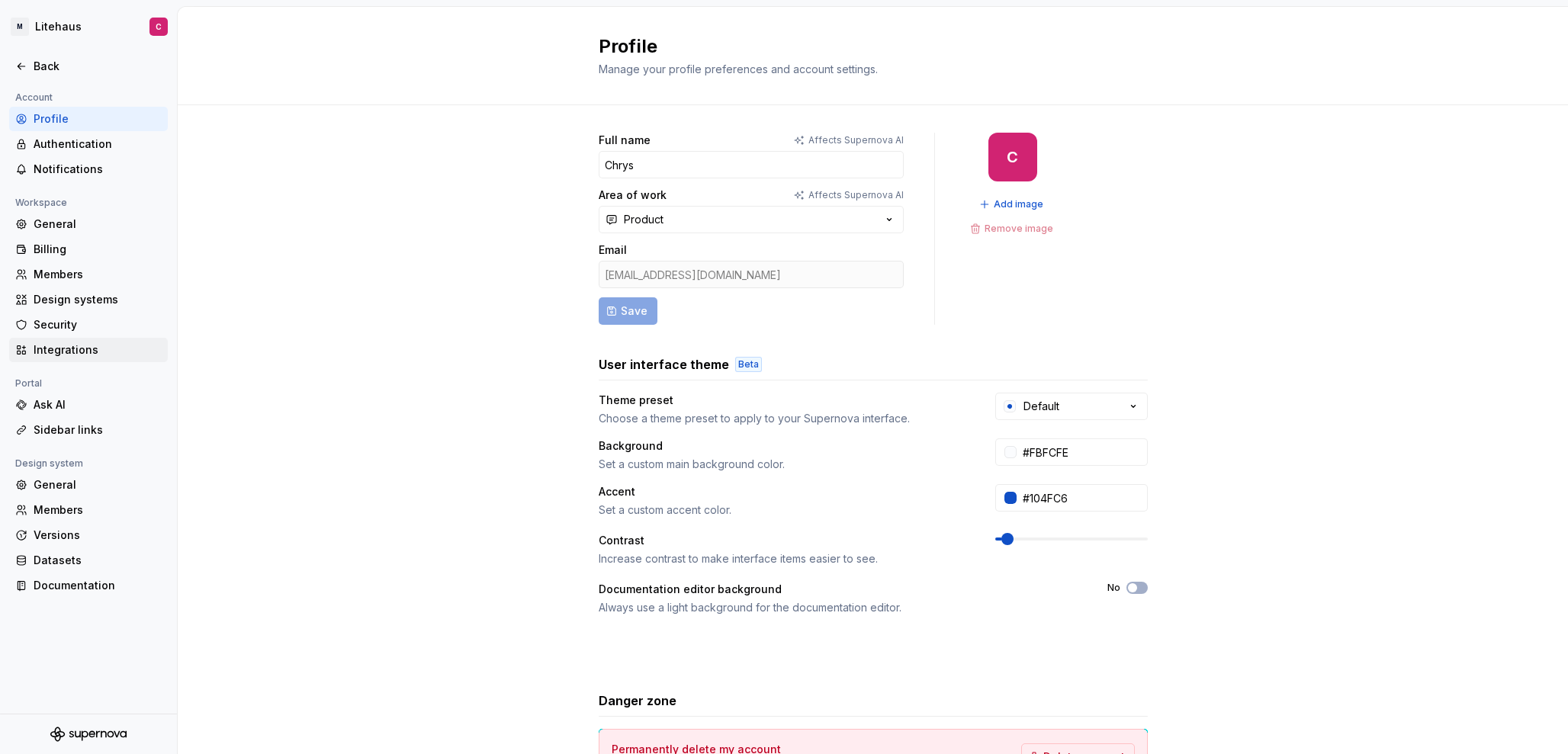
click at [78, 349] on div "Integrations" at bounding box center [98, 350] width 128 height 15
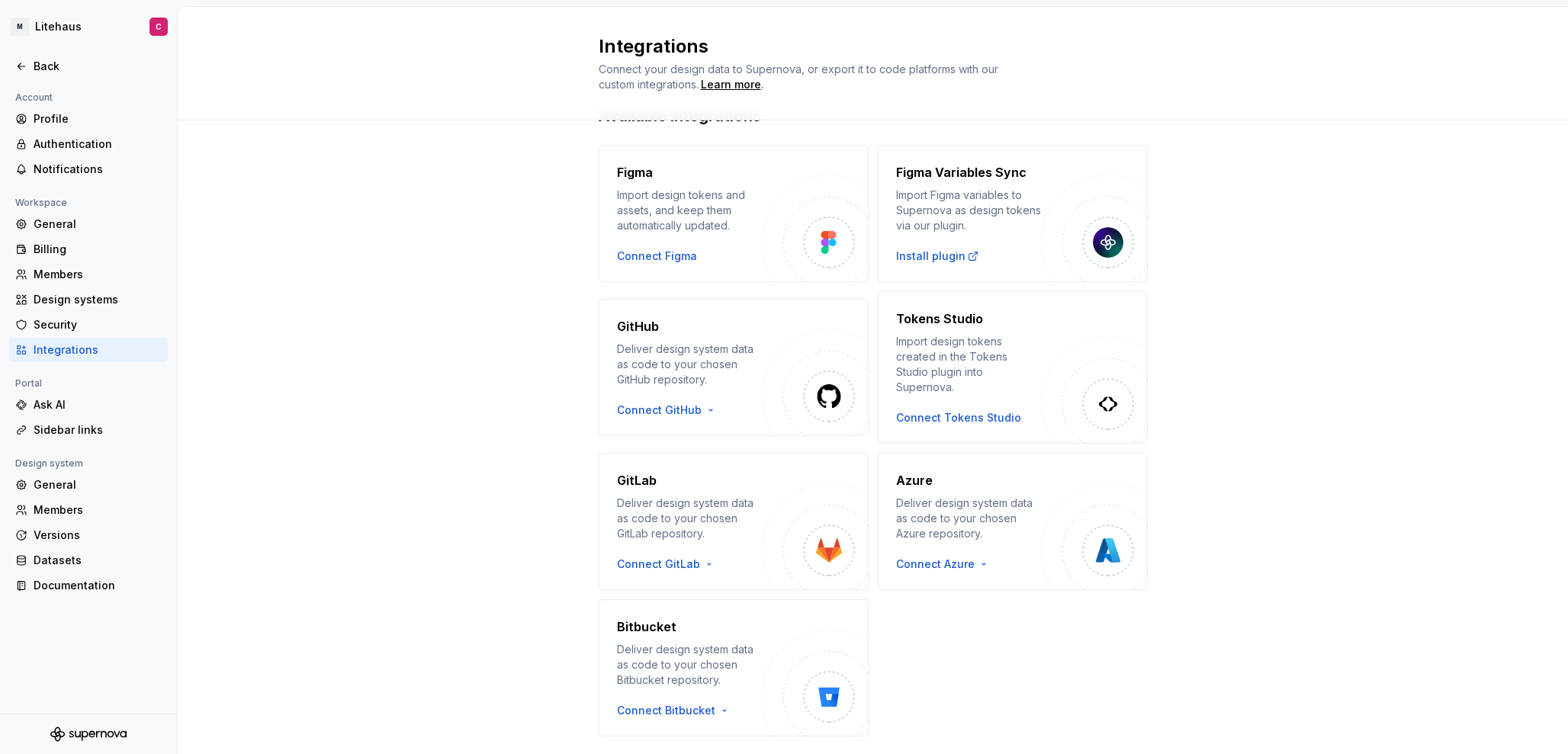
scroll to position [24, 0]
